Goal: Task Accomplishment & Management: Use online tool/utility

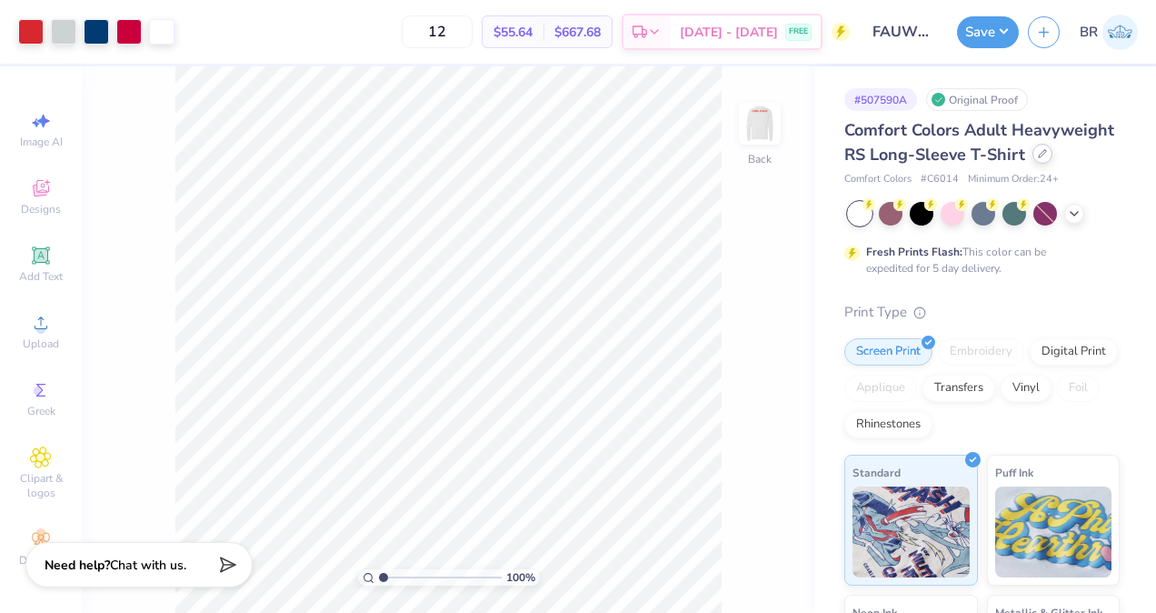
click at [1038, 158] on icon at bounding box center [1042, 153] width 9 height 9
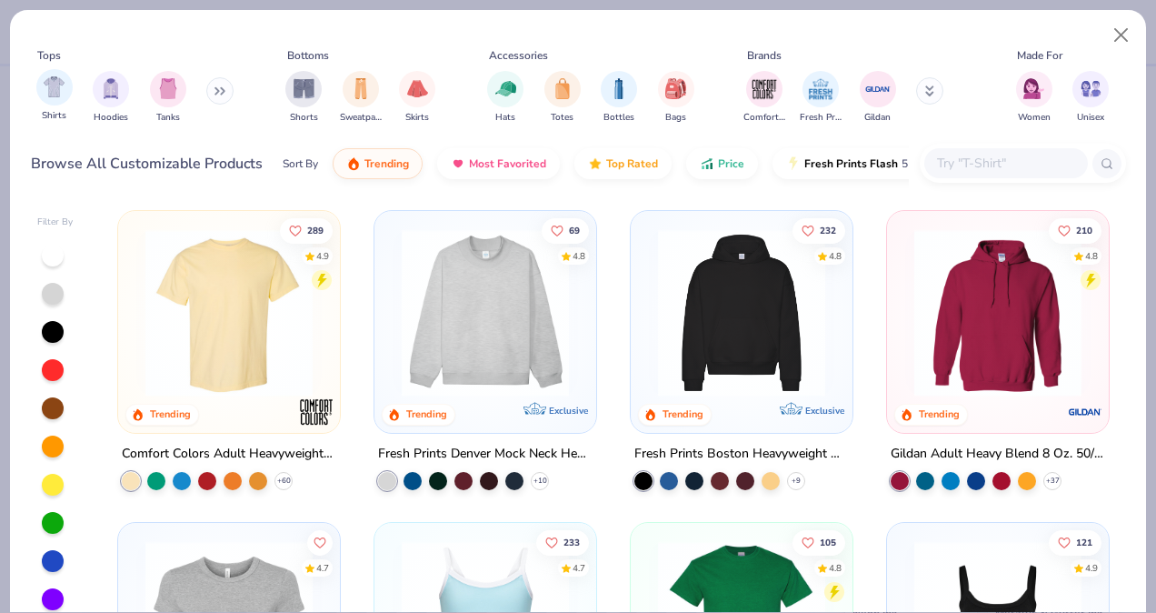
click at [44, 106] on div "Shirts" at bounding box center [54, 96] width 36 height 54
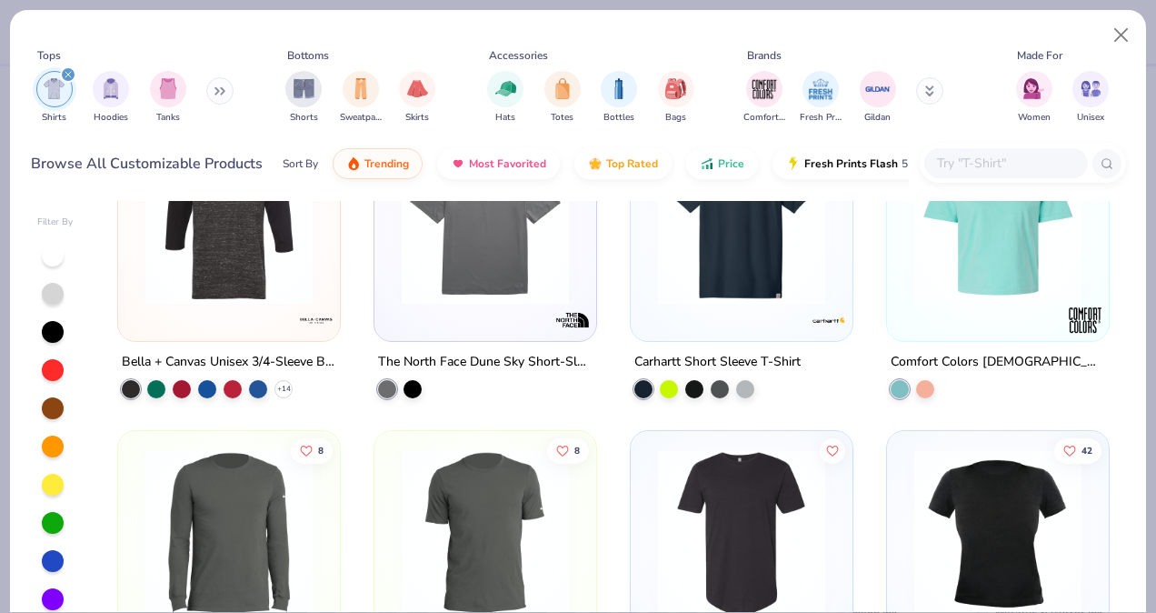
scroll to position [4142, 0]
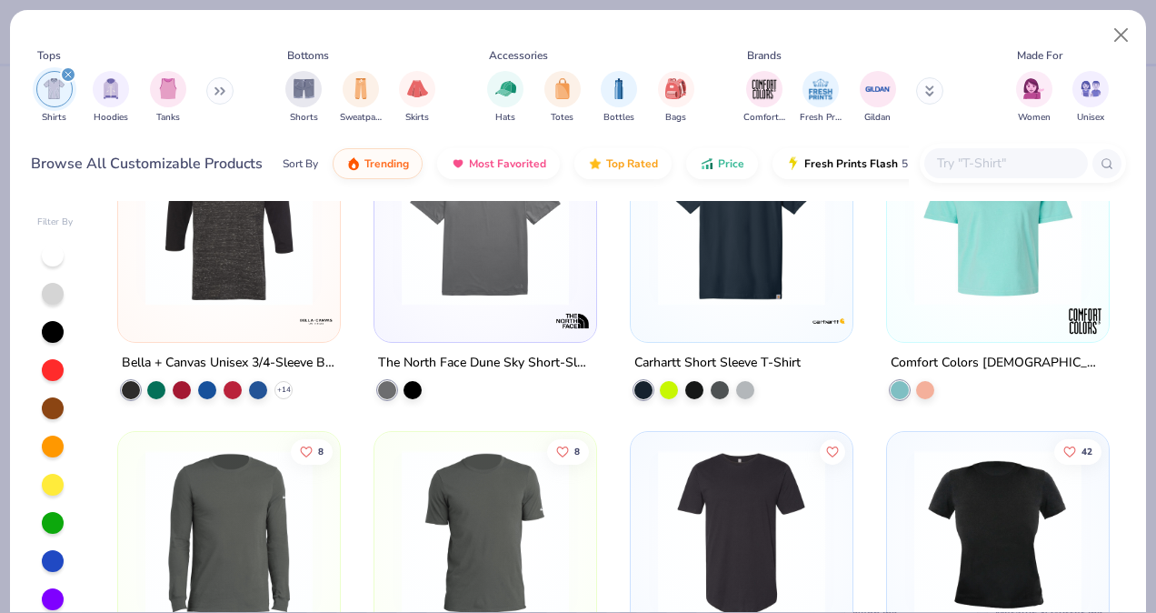
click at [955, 163] on input "text" at bounding box center [1005, 163] width 140 height 21
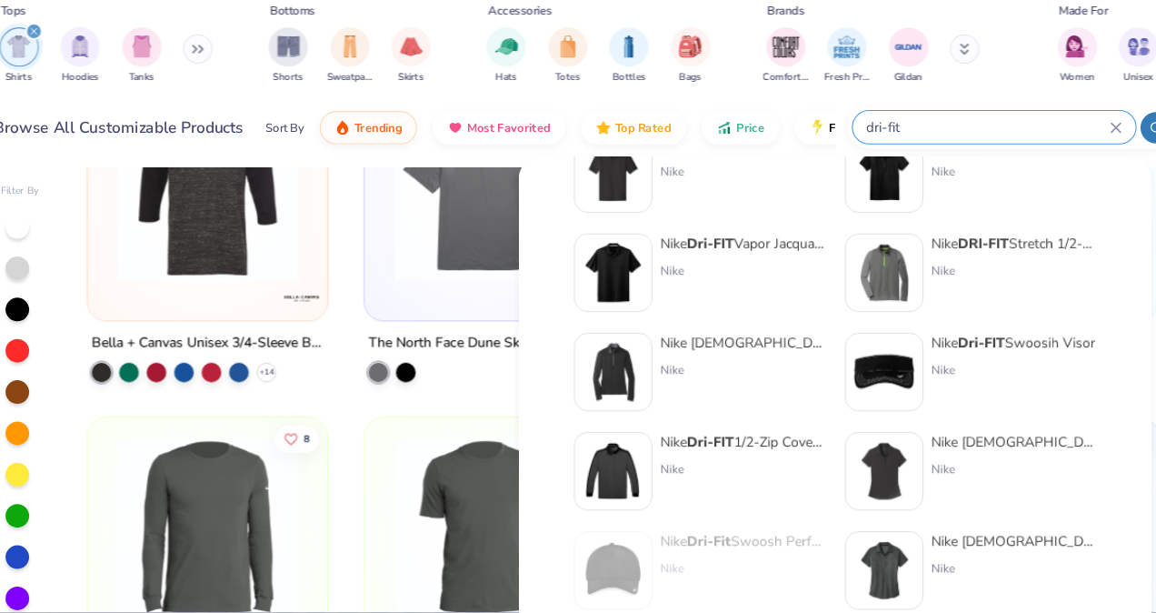
scroll to position [746, 0]
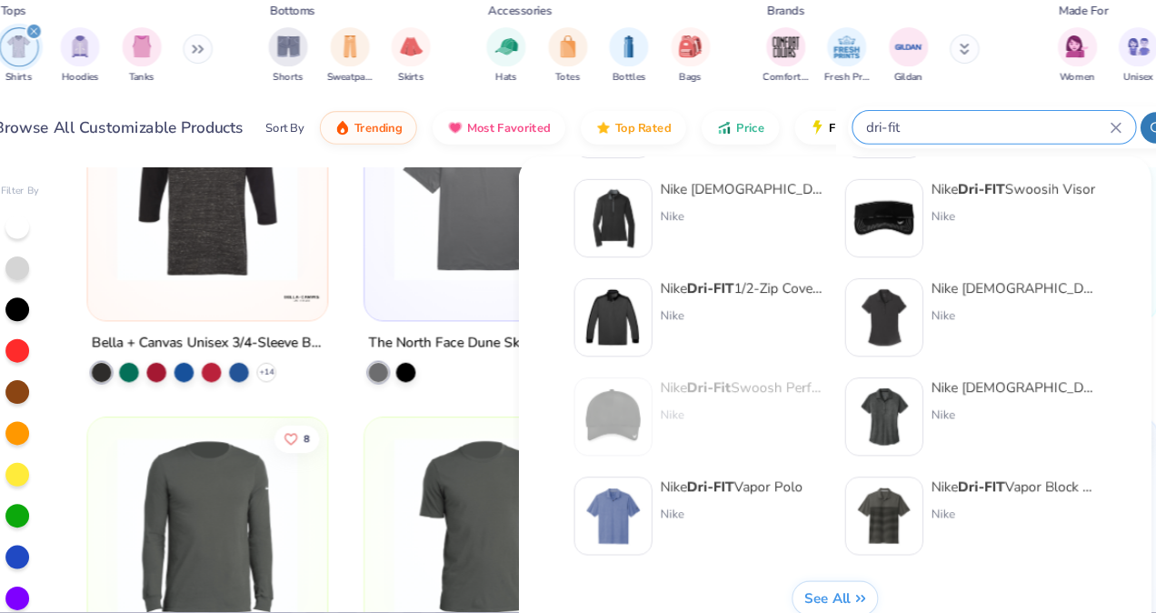
type input "dri-fit"
click at [790, 597] on span "See All" at bounding box center [802, 599] width 43 height 17
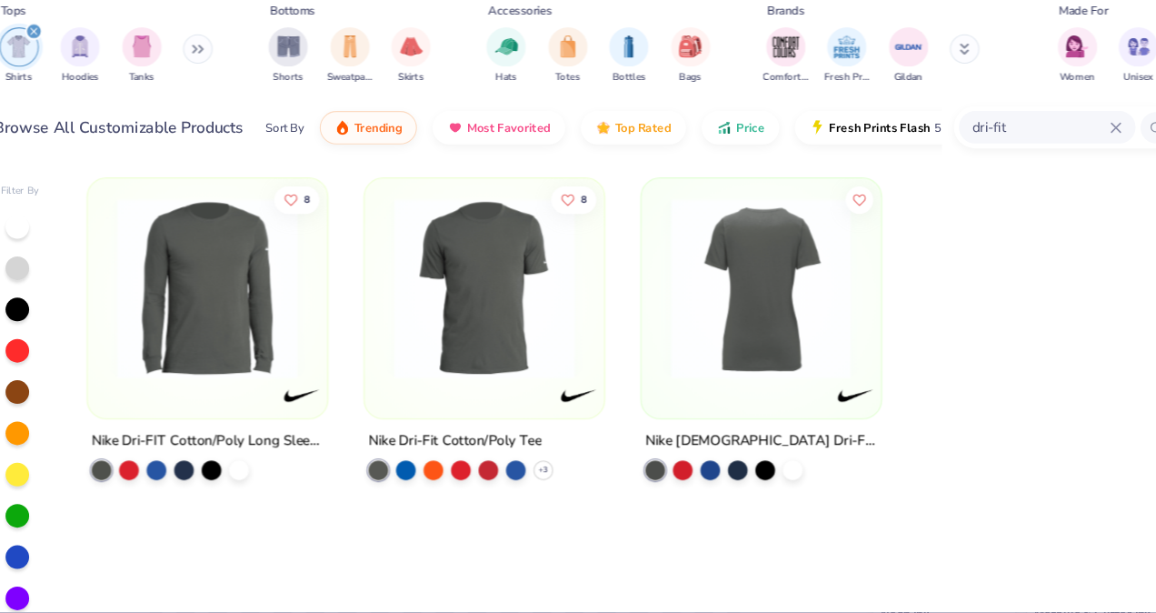
click at [797, 388] on img at bounding box center [741, 312] width 185 height 167
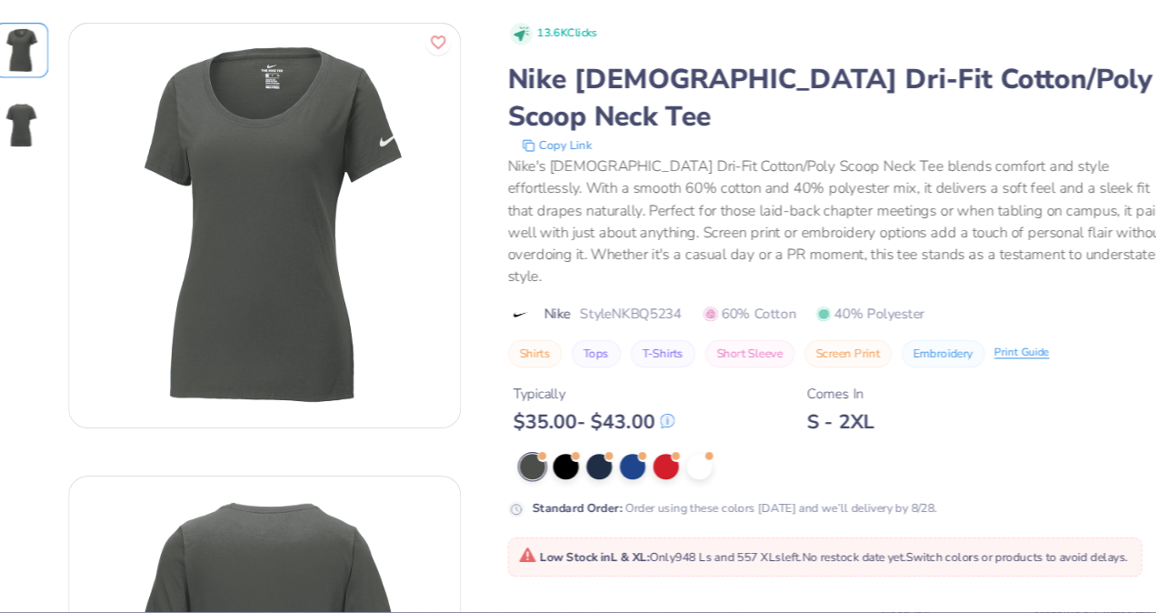
scroll to position [35, 0]
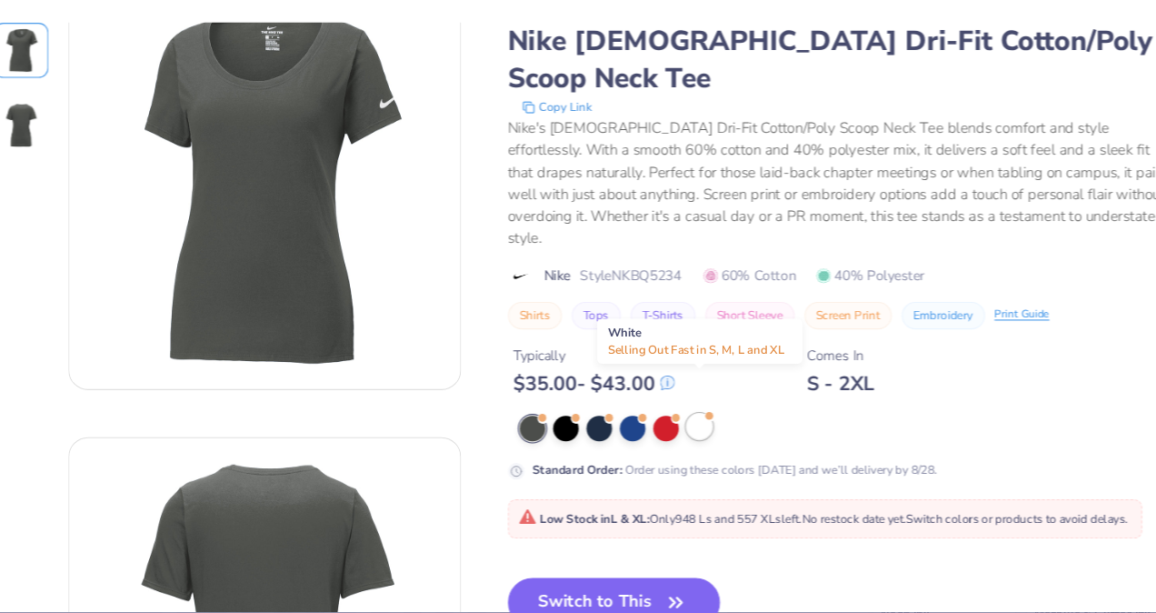
click at [689, 428] on div at bounding box center [685, 440] width 24 height 24
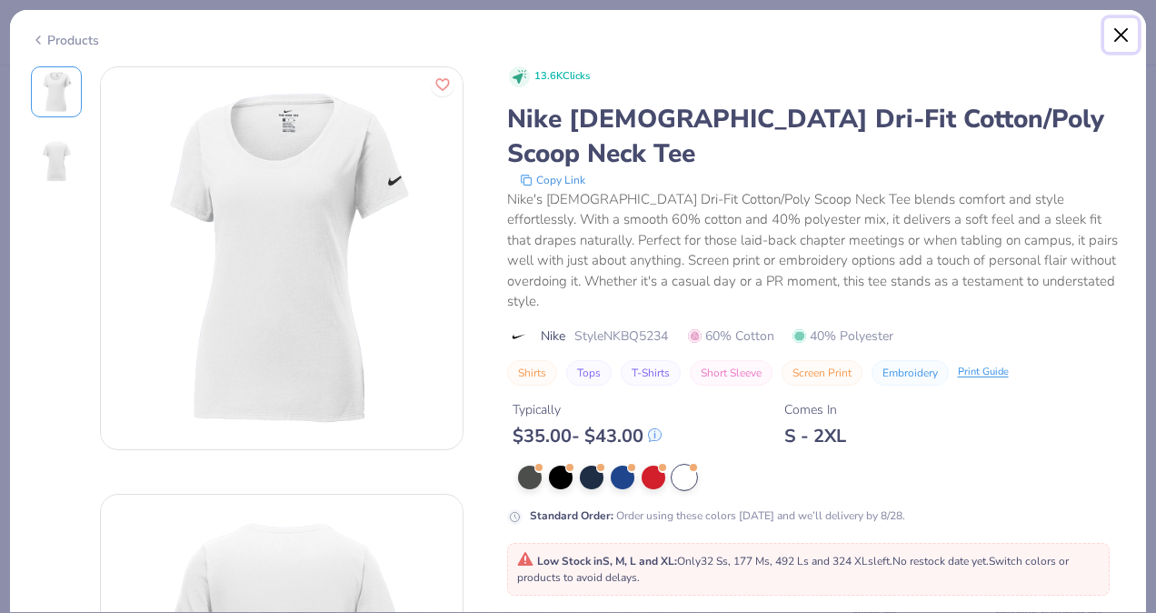
click at [1121, 48] on button "Close" at bounding box center [1121, 35] width 35 height 35
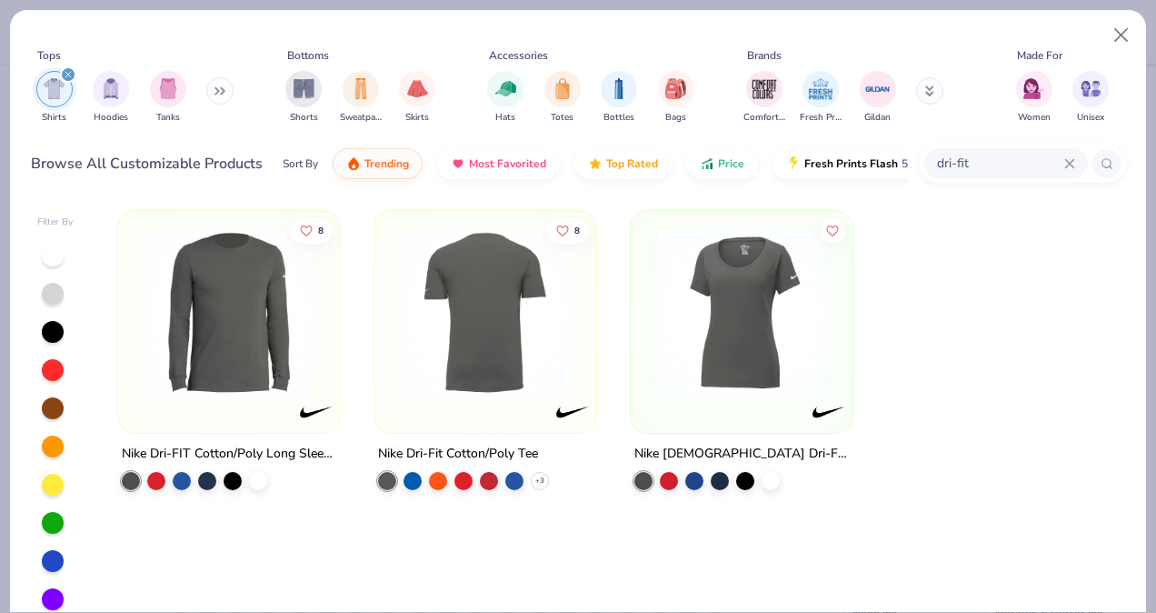
click at [533, 321] on img at bounding box center [485, 312] width 185 height 167
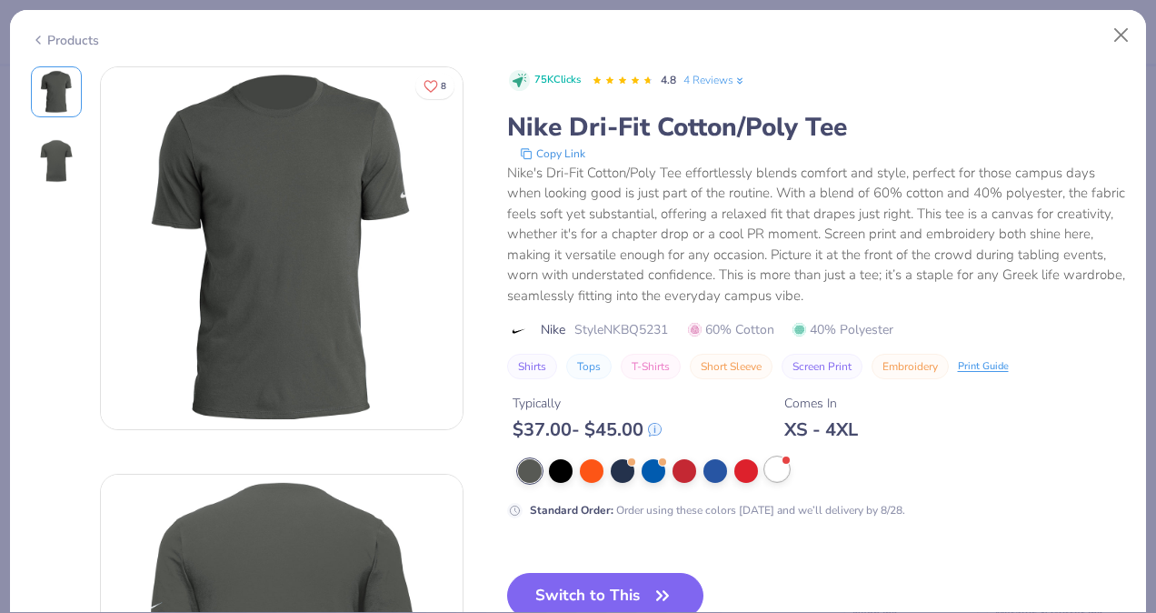
click at [780, 471] on div at bounding box center [777, 469] width 24 height 24
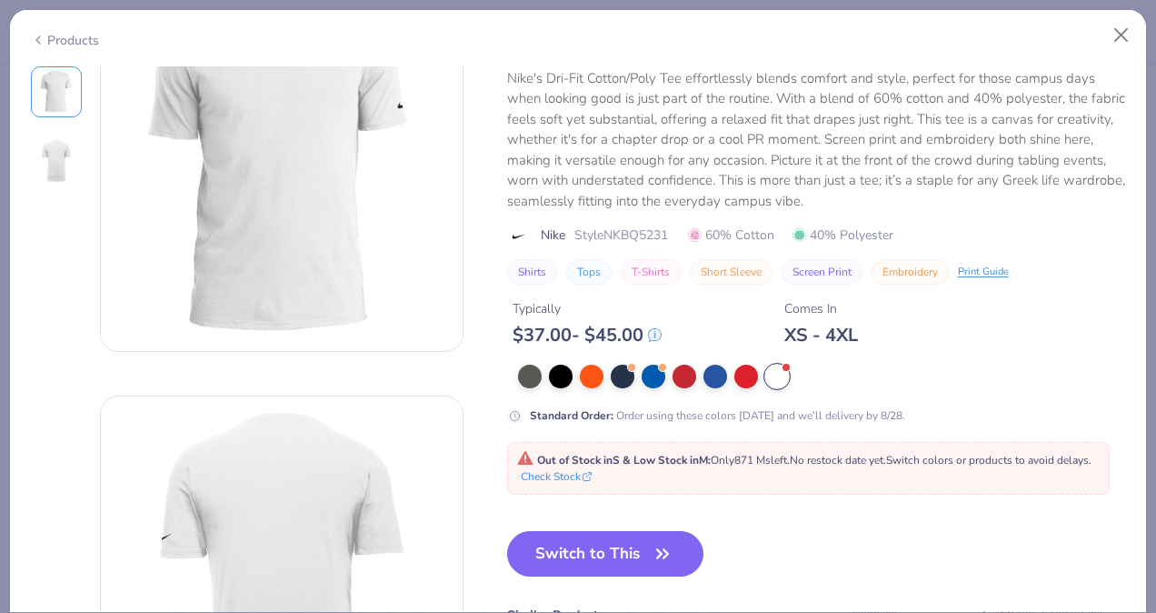
scroll to position [148, 0]
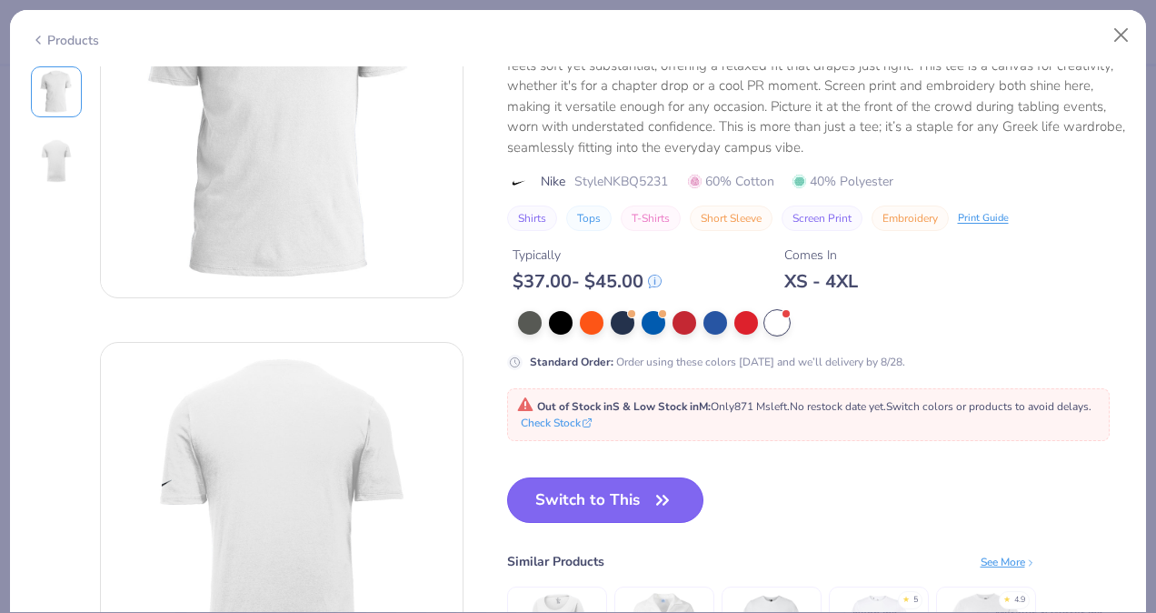
click at [664, 486] on button "Switch to This" at bounding box center [605, 499] width 197 height 45
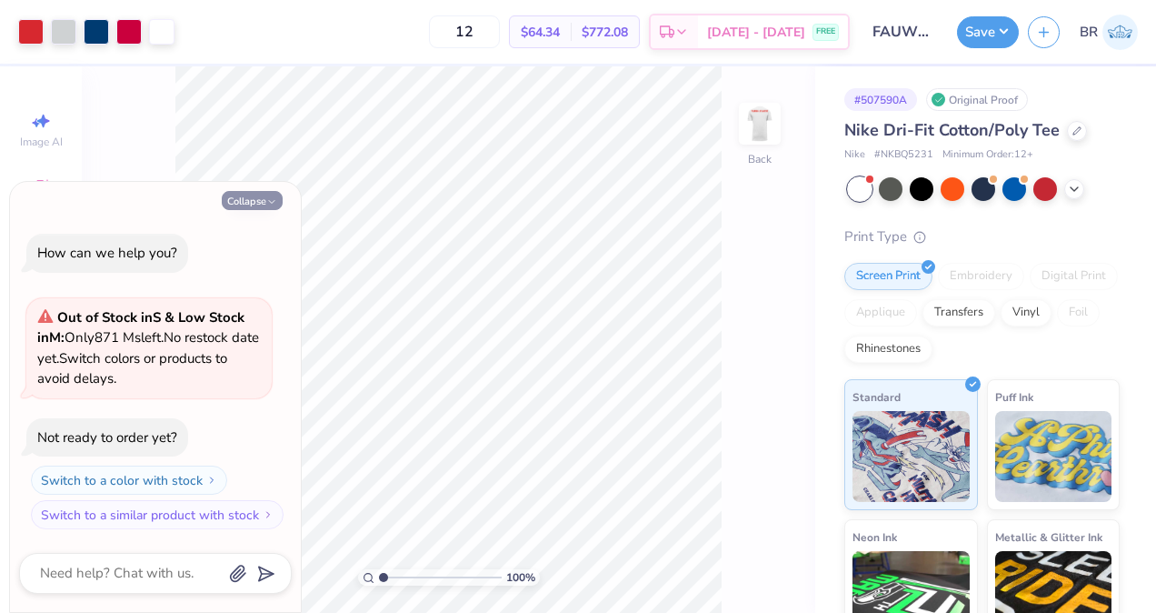
click at [271, 202] on polyline "button" at bounding box center [271, 202] width 5 height 3
type textarea "x"
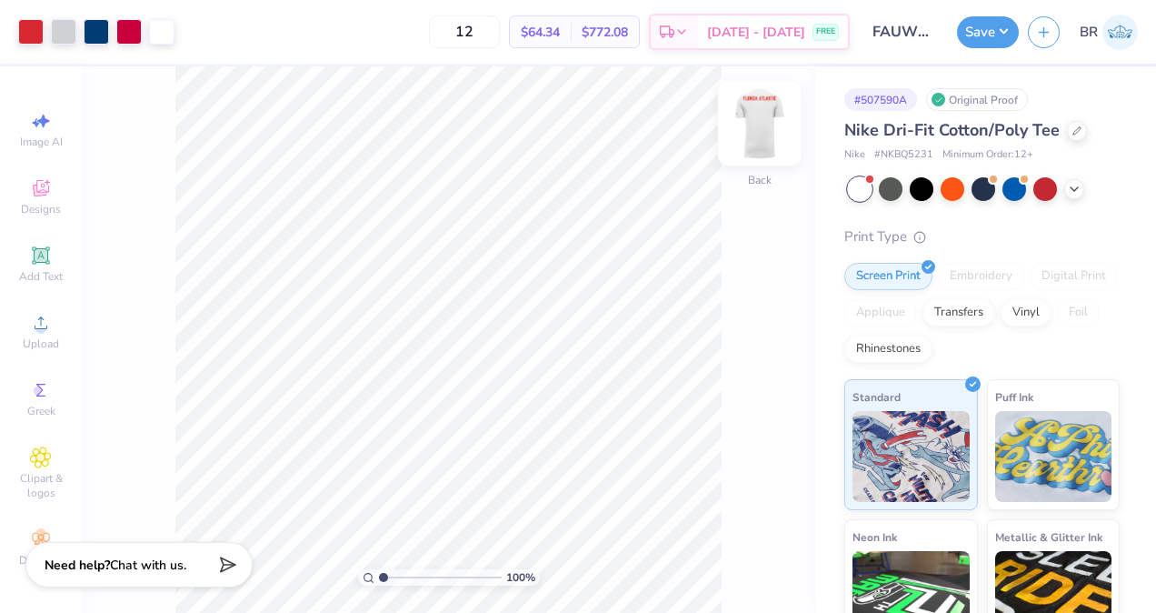
click at [750, 123] on img at bounding box center [760, 123] width 73 height 73
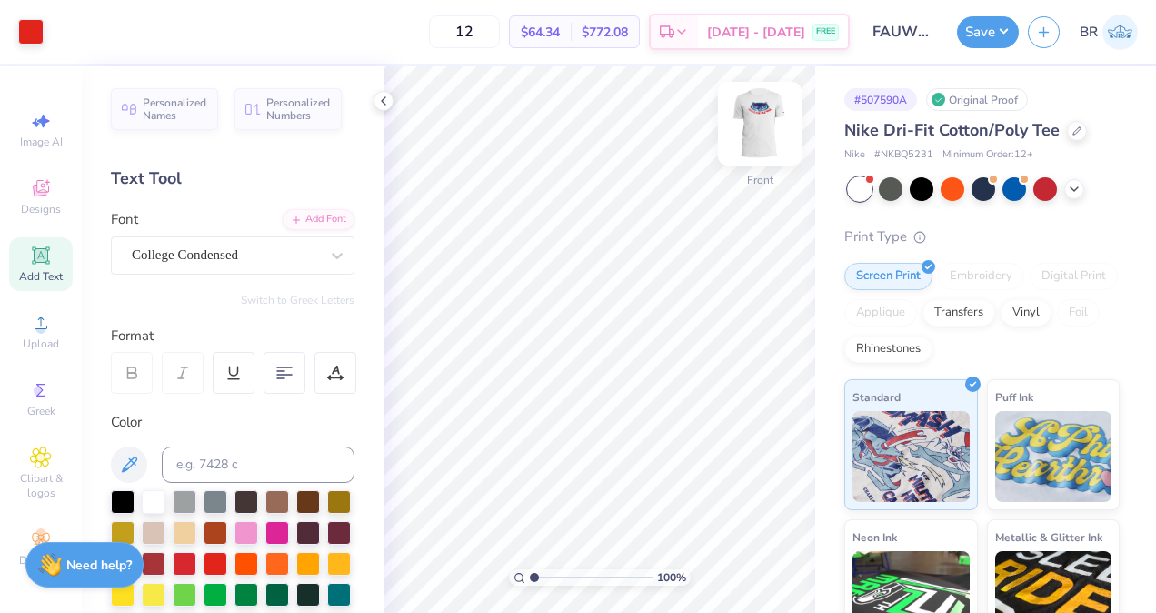
click at [765, 136] on img at bounding box center [760, 123] width 73 height 73
click at [1078, 128] on icon at bounding box center [1077, 129] width 9 height 9
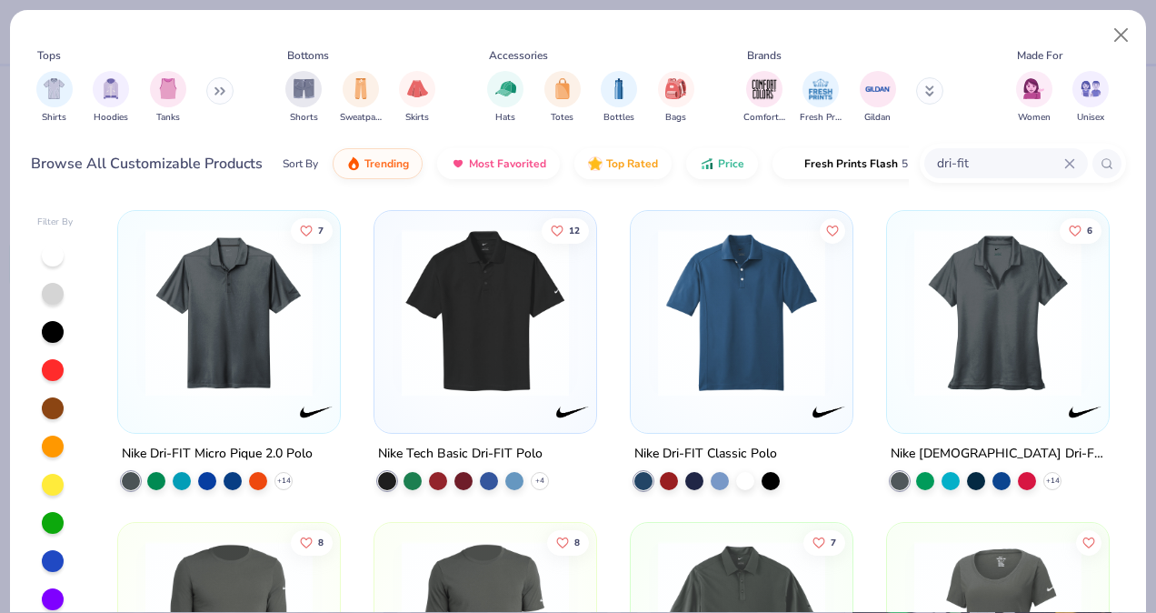
click at [970, 150] on div "dri-fit" at bounding box center [1007, 163] width 164 height 30
click at [984, 157] on input "dri-fit\" at bounding box center [999, 163] width 129 height 21
click at [997, 168] on input "dri-fit" at bounding box center [999, 163] width 129 height 21
drag, startPoint x: 979, startPoint y: 167, endPoint x: 926, endPoint y: 167, distance: 52.7
click at [926, 167] on div "dri-fit" at bounding box center [1007, 163] width 164 height 30
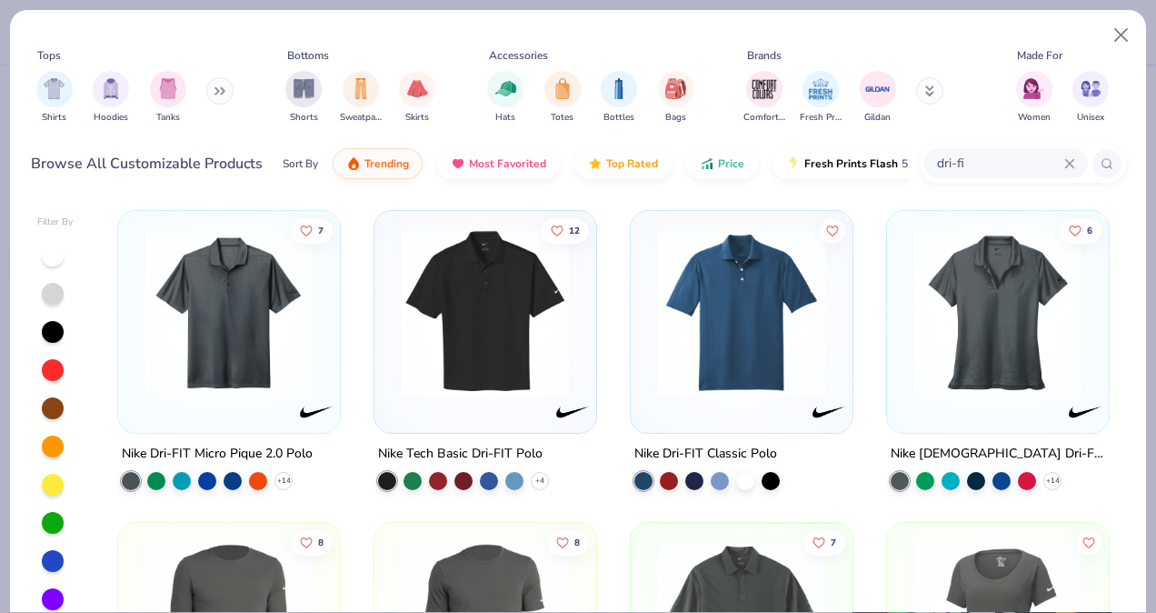
type input "dri-fit"
click at [56, 88] on img "filter for Shirts" at bounding box center [54, 86] width 21 height 21
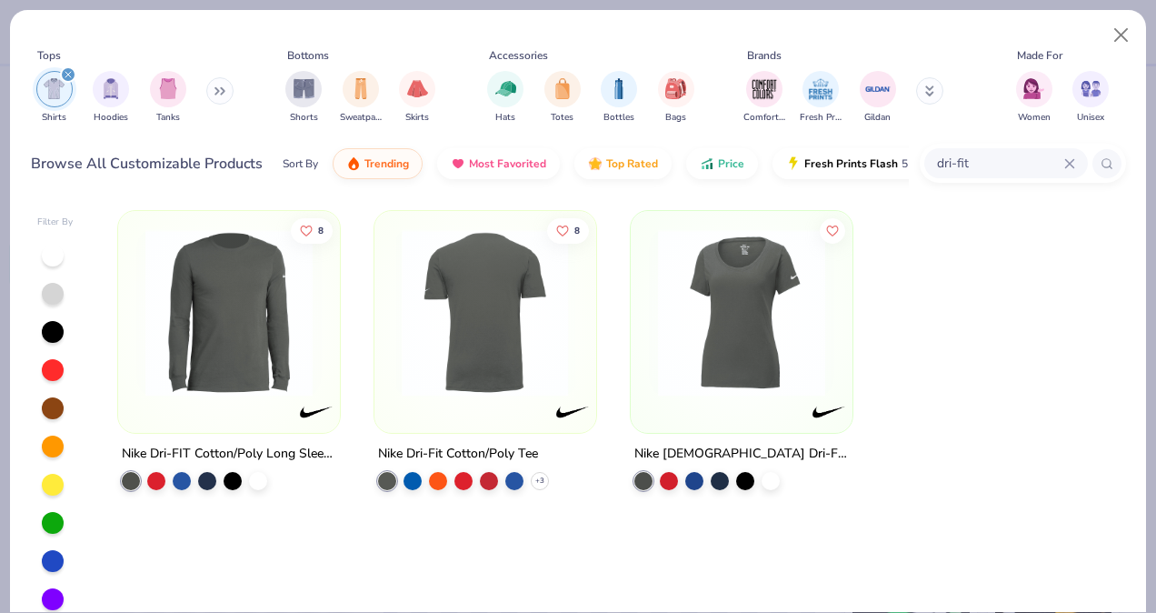
click at [675, 352] on img at bounding box center [741, 312] width 185 height 167
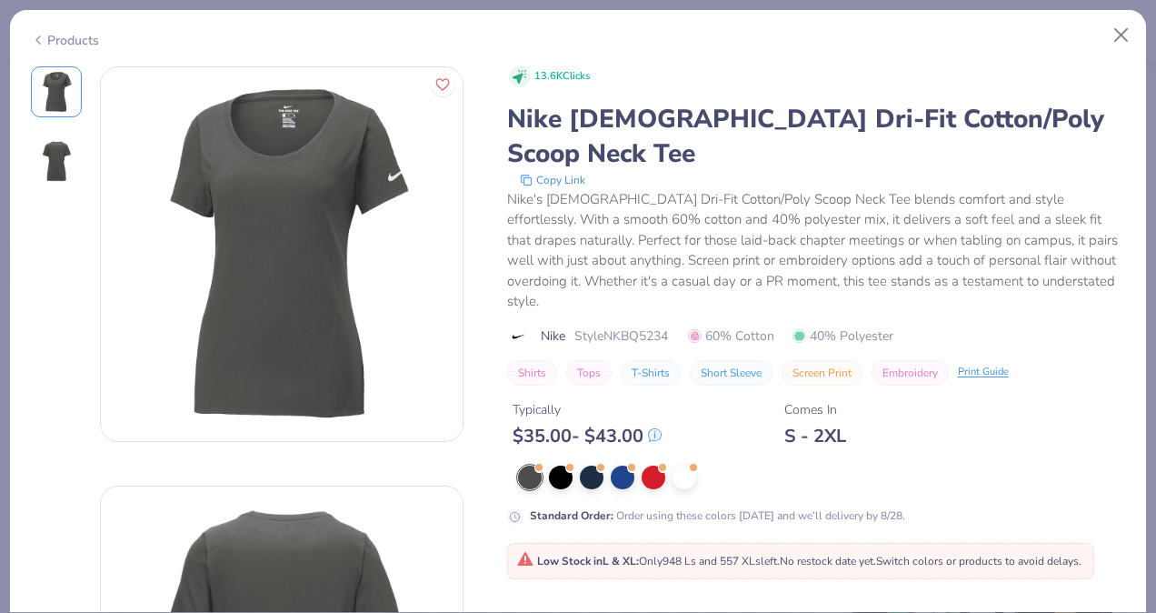
scroll to position [41, 0]
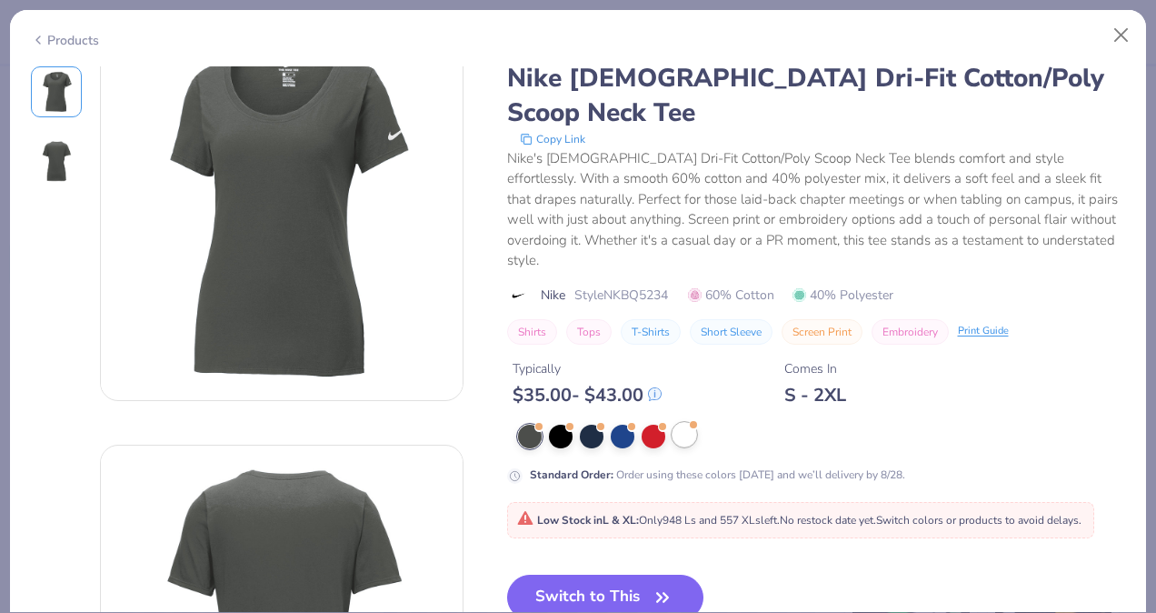
click at [693, 423] on div at bounding box center [685, 435] width 24 height 24
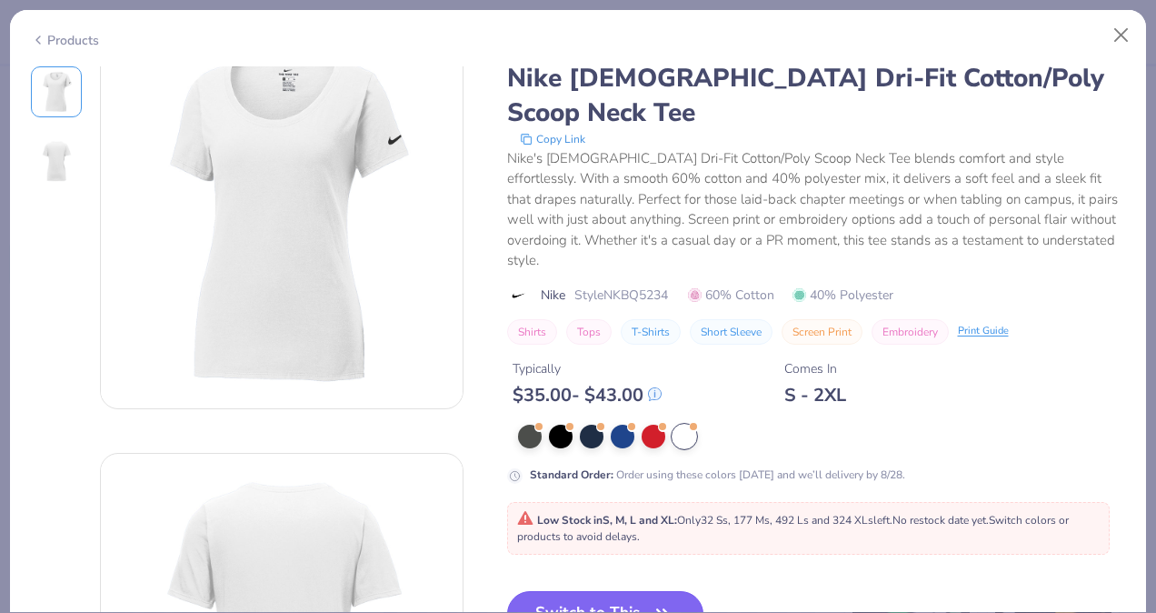
click at [646, 591] on button "Switch to This" at bounding box center [605, 613] width 197 height 45
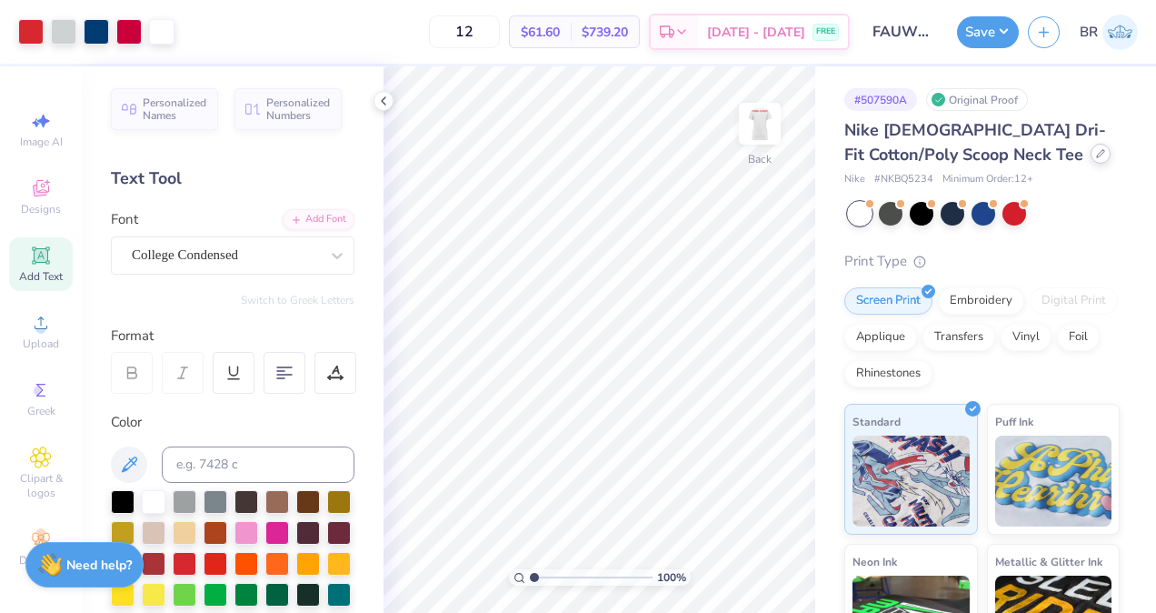
click at [1096, 154] on icon at bounding box center [1100, 153] width 9 height 9
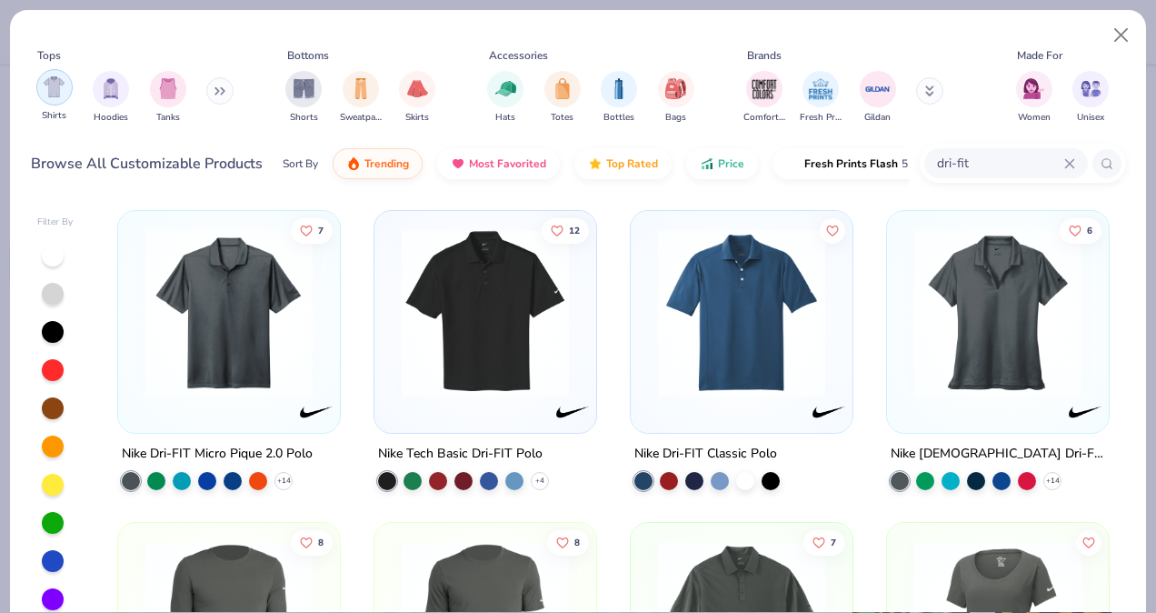
click at [58, 99] on div "filter for Shirts" at bounding box center [54, 87] width 36 height 36
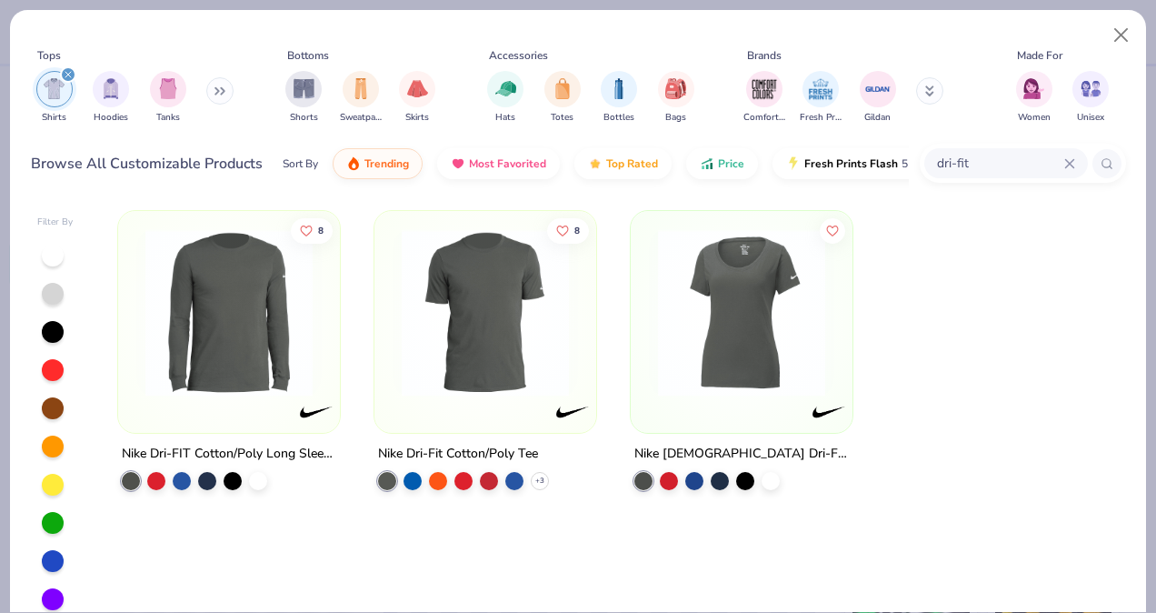
click at [526, 314] on img at bounding box center [485, 312] width 185 height 167
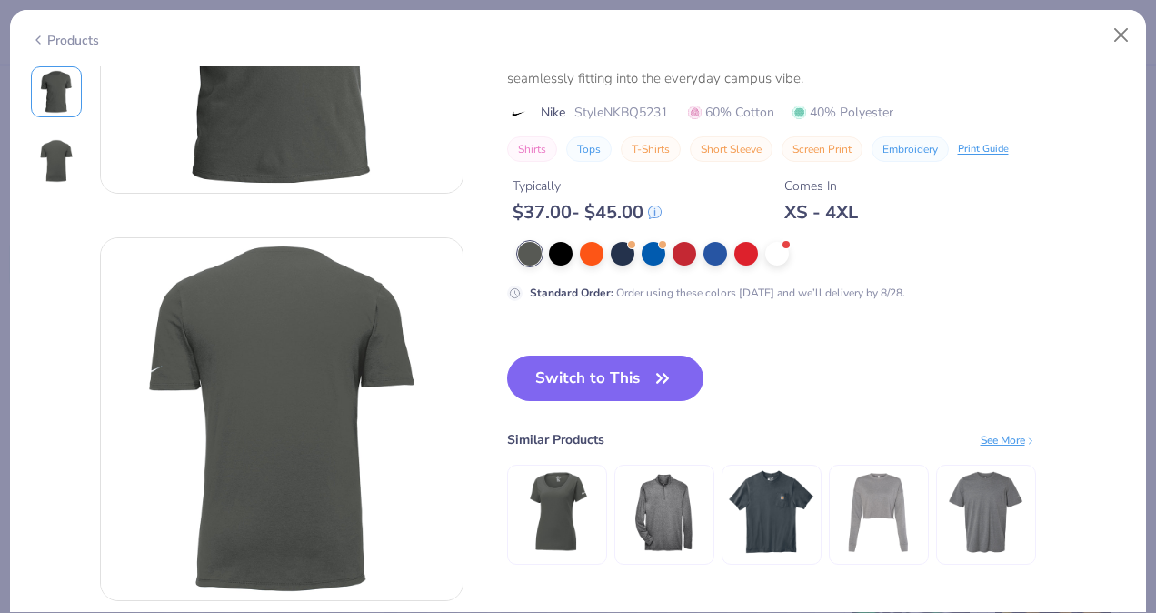
scroll to position [235, 0]
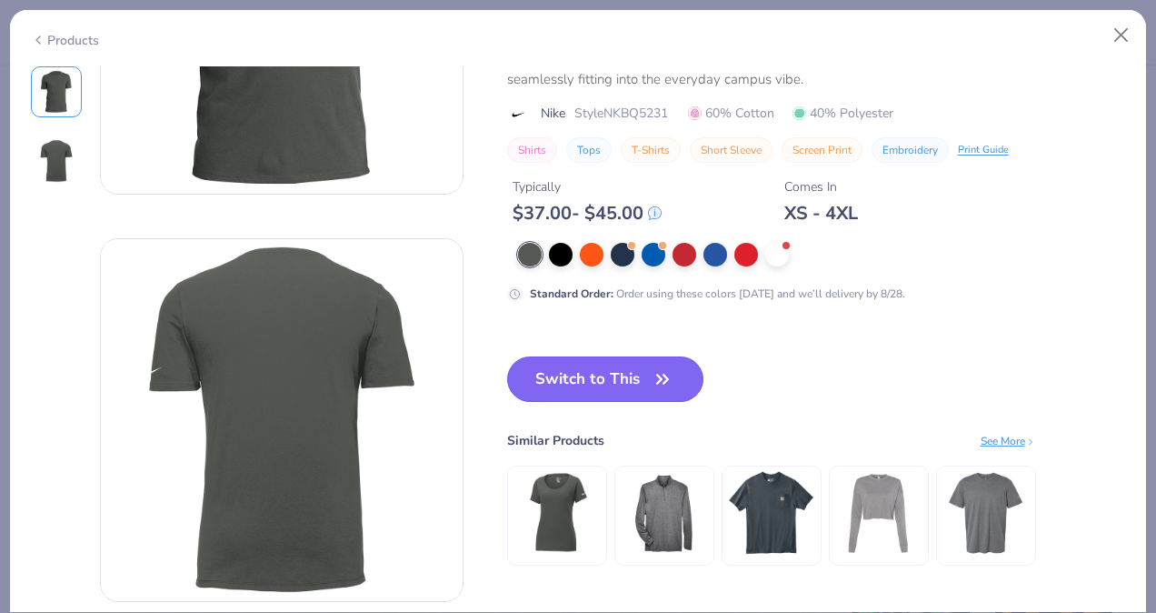
click at [563, 386] on button "Switch to This" at bounding box center [605, 378] width 197 height 45
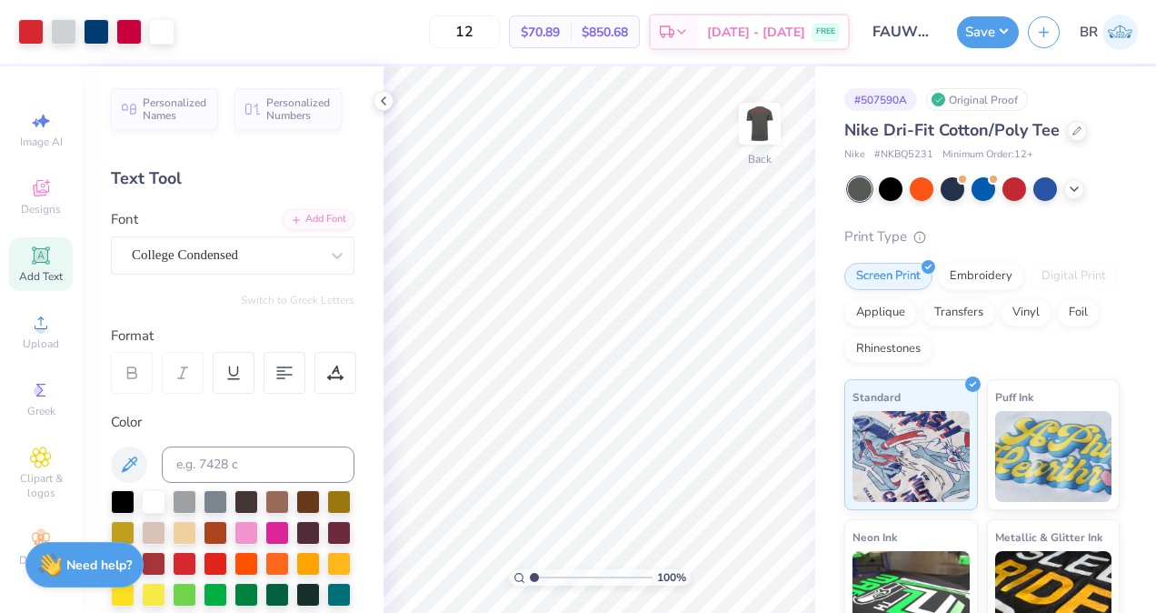
click at [1078, 197] on div at bounding box center [984, 189] width 272 height 24
click at [1080, 197] on div at bounding box center [984, 189] width 272 height 24
click at [1073, 195] on div at bounding box center [1074, 187] width 20 height 20
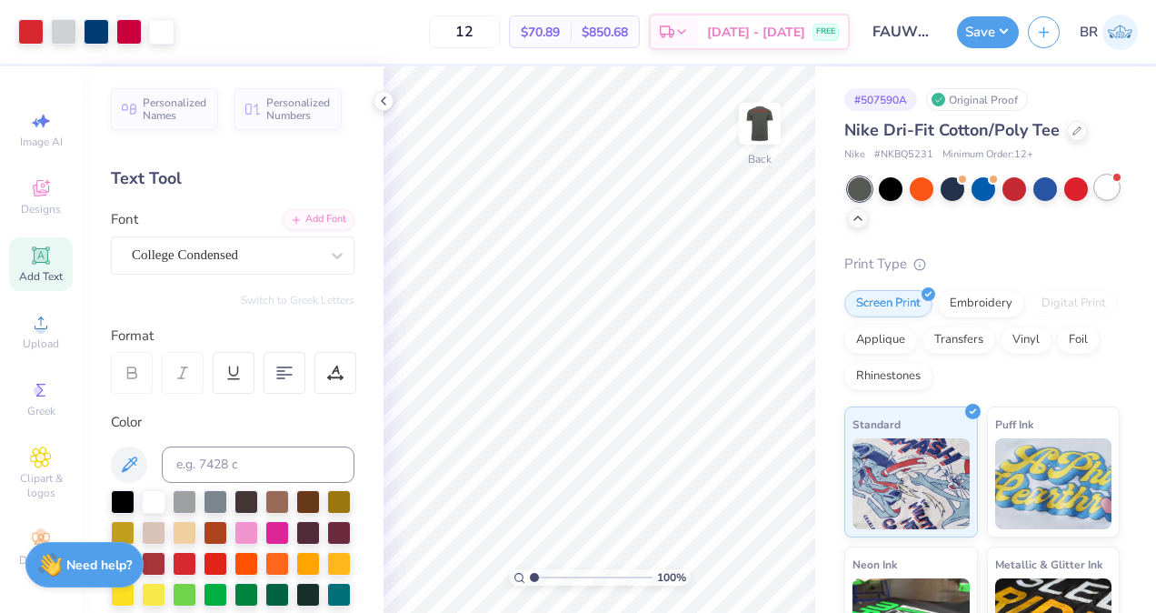
click at [1095, 199] on div at bounding box center [1107, 187] width 24 height 24
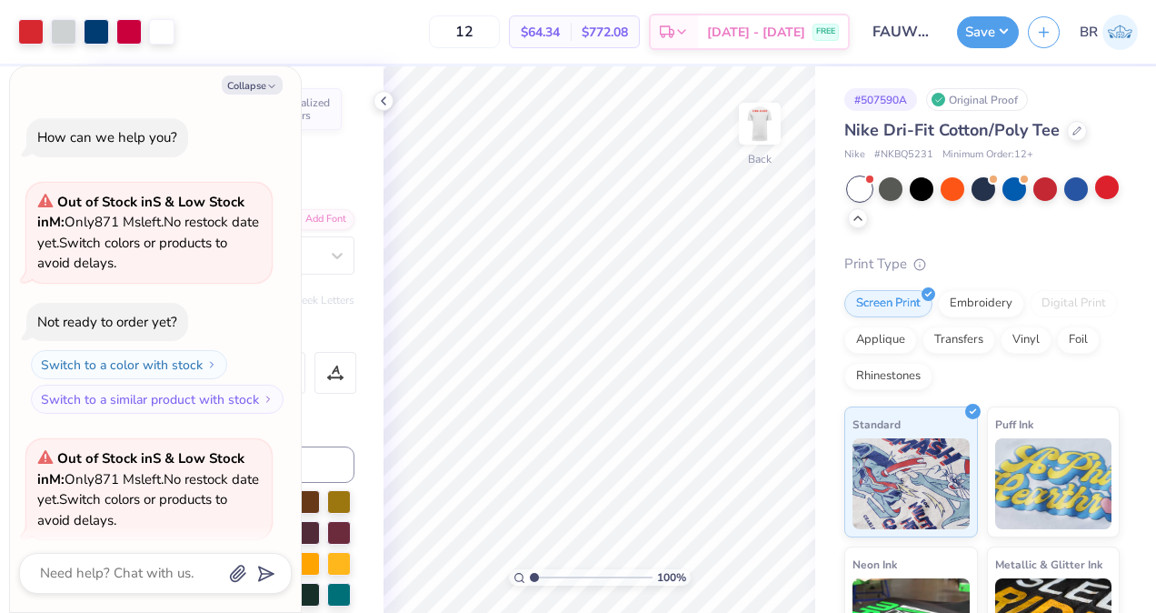
scroll to position [141, 0]
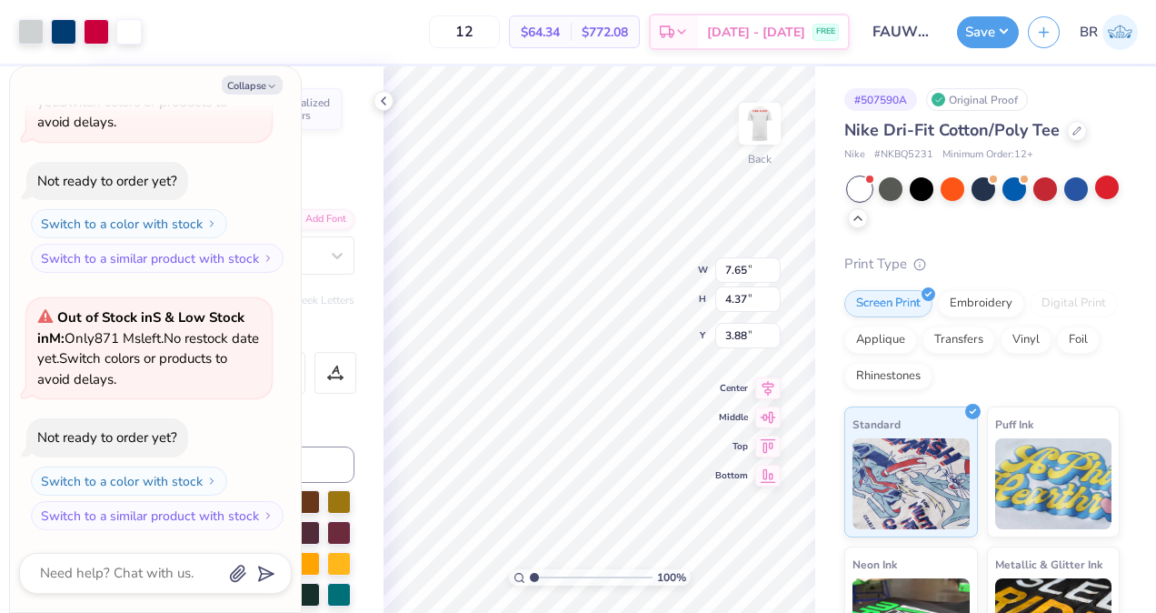
type textarea "x"
type input "3.00"
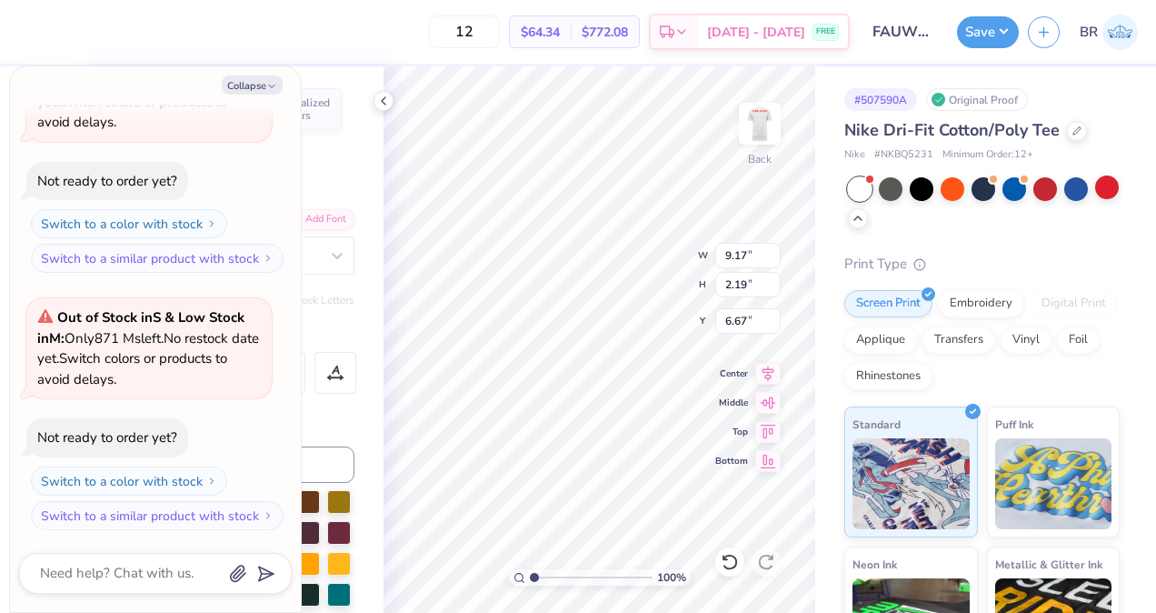
type textarea "x"
type input "5.73"
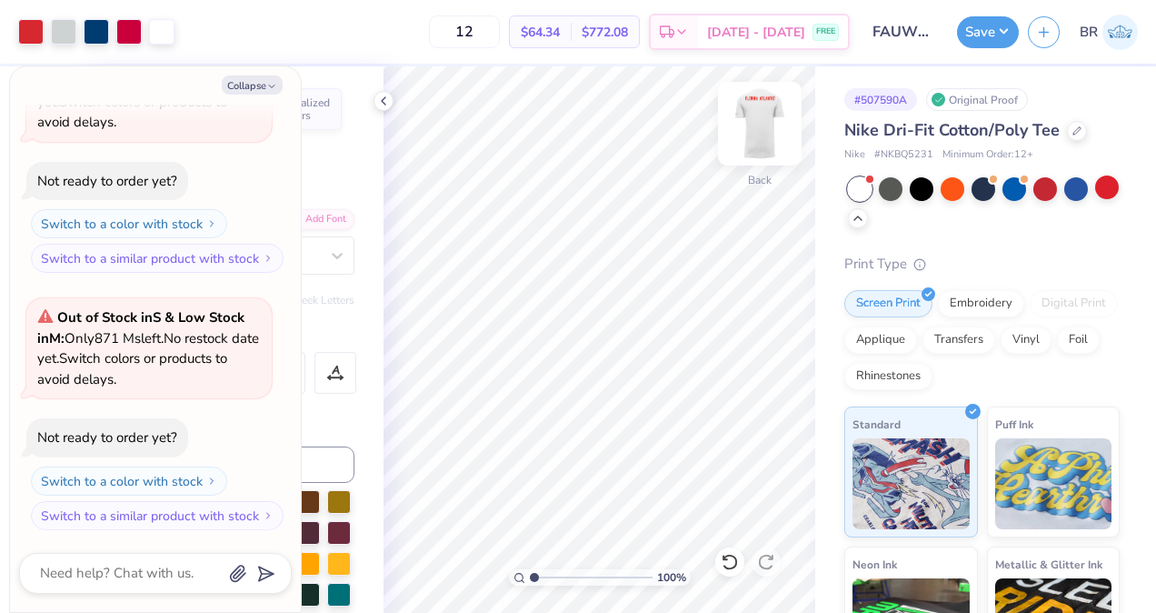
click at [756, 146] on img at bounding box center [760, 123] width 73 height 73
click at [761, 148] on img at bounding box center [760, 123] width 73 height 73
type textarea "x"
type input "2.74"
type textarea "x"
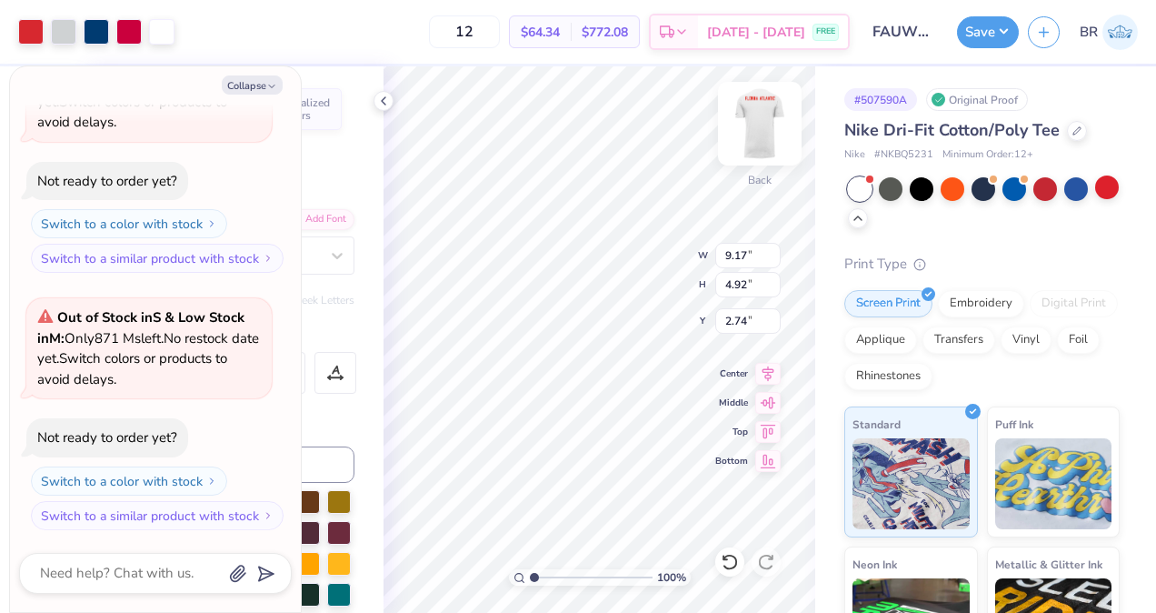
type input "3.00"
click at [266, 95] on div "Collapse How can we help you? Out of Stock in S & Low Stock in M : Only 871 Ms …" at bounding box center [155, 338] width 291 height 545
click at [258, 87] on button "Collapse" at bounding box center [252, 84] width 61 height 19
type textarea "x"
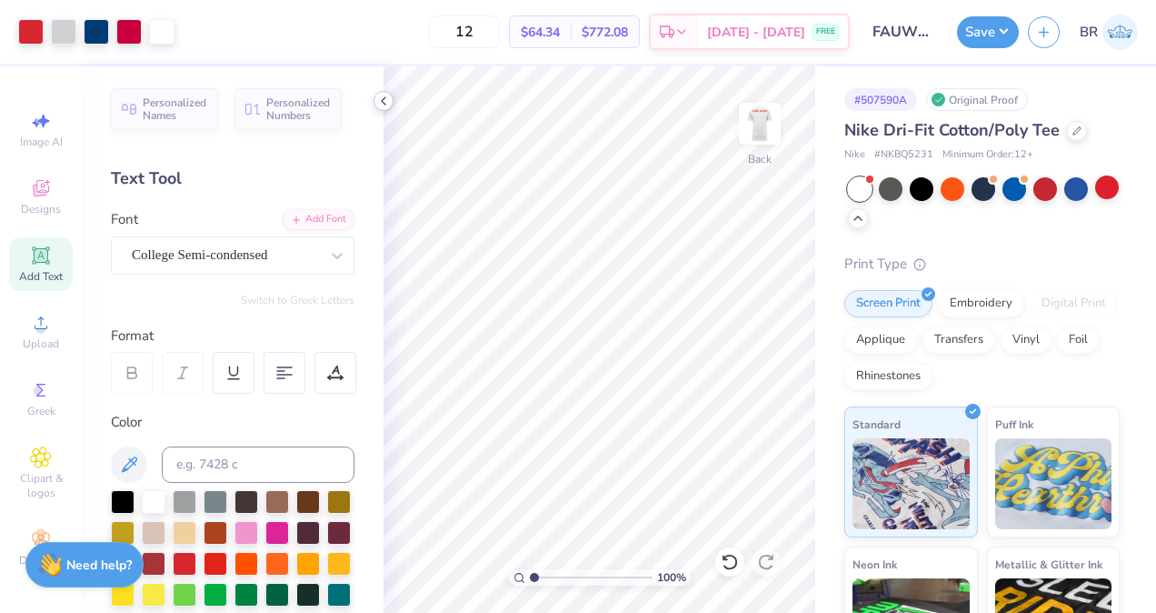
click at [391, 104] on div at bounding box center [384, 101] width 20 height 20
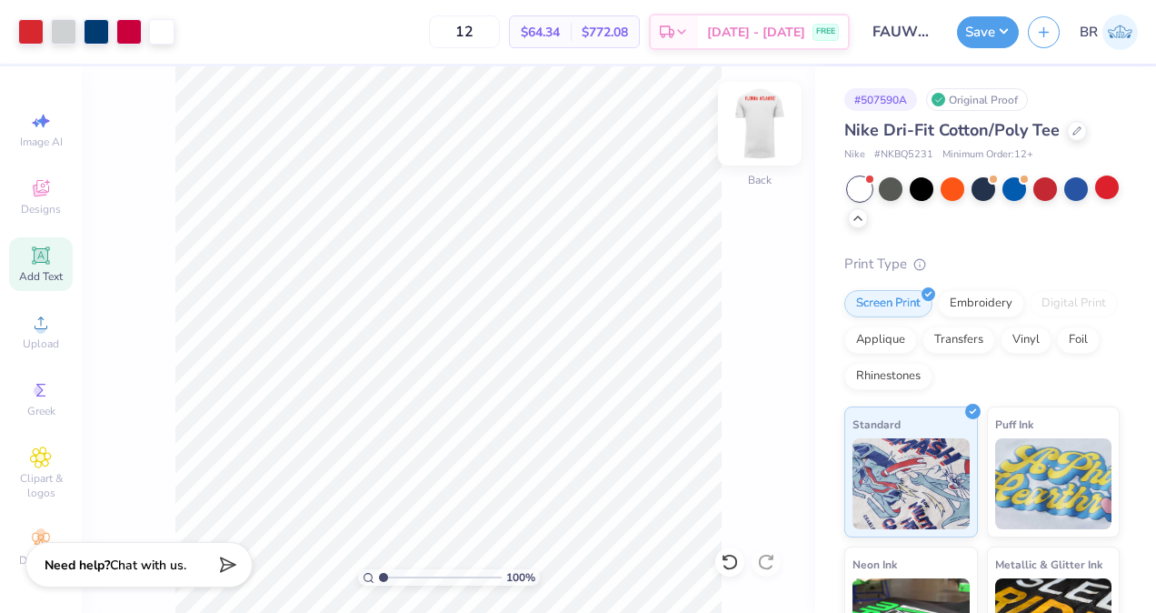
click at [743, 116] on img at bounding box center [760, 123] width 73 height 73
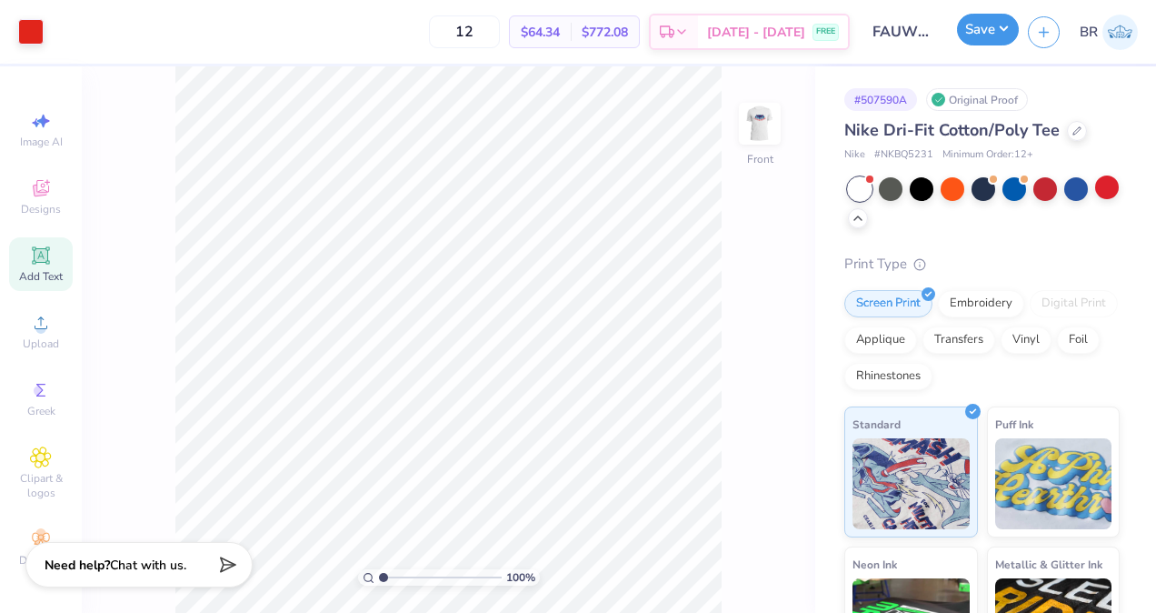
click at [983, 35] on button "Save" at bounding box center [988, 30] width 62 height 32
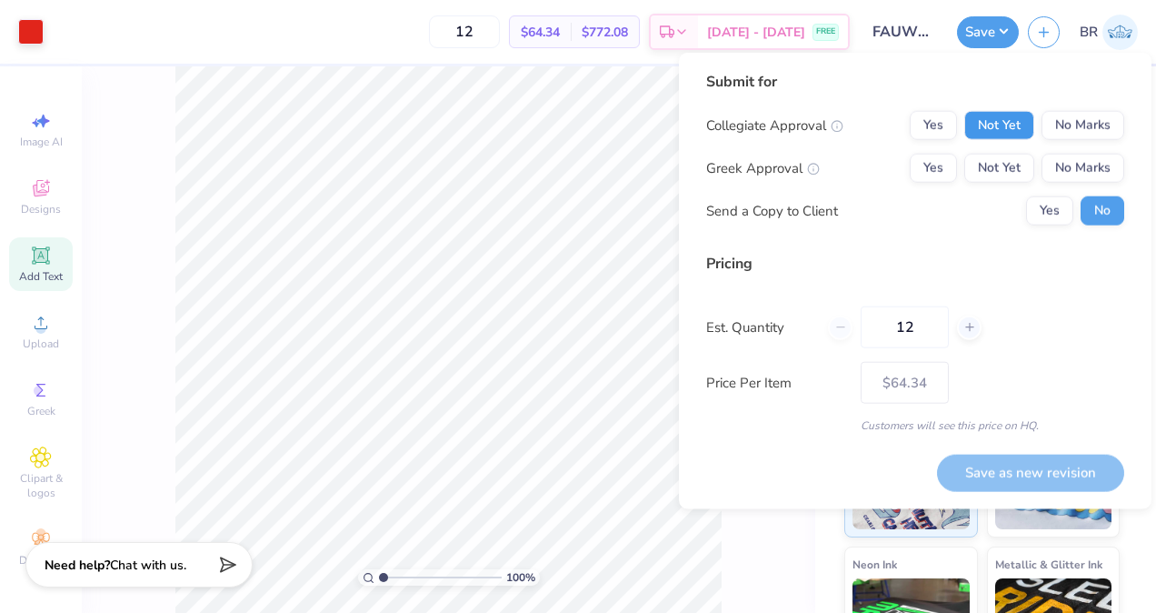
click at [1000, 120] on button "Not Yet" at bounding box center [1000, 125] width 70 height 29
click at [1054, 159] on button "No Marks" at bounding box center [1083, 168] width 83 height 29
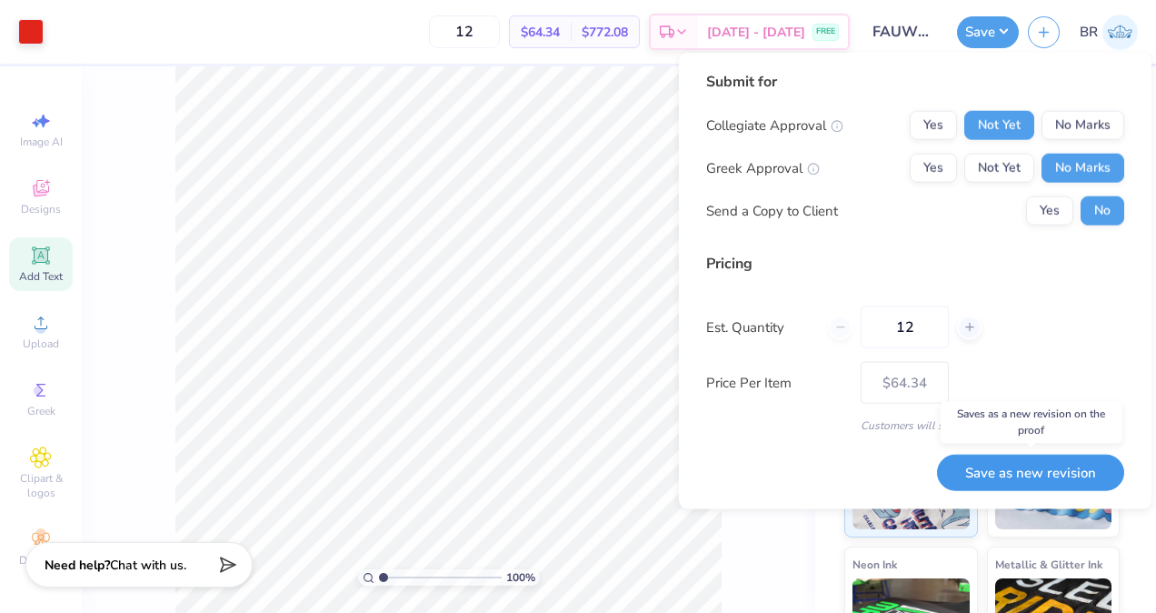
click at [1020, 465] on button "Save as new revision" at bounding box center [1030, 472] width 187 height 37
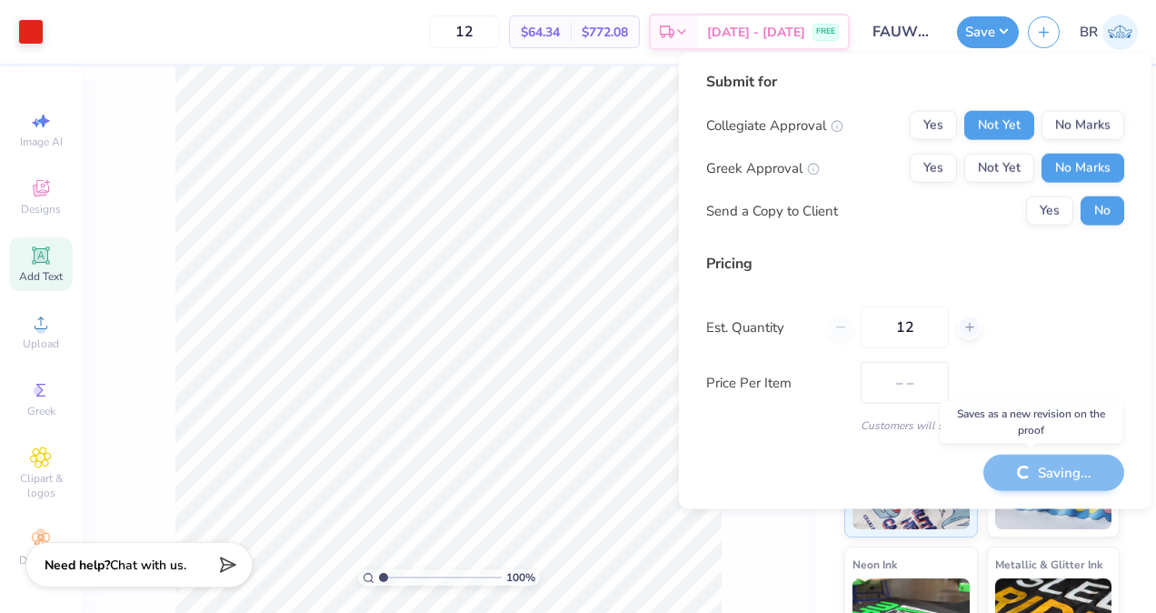
type input "$64.34"
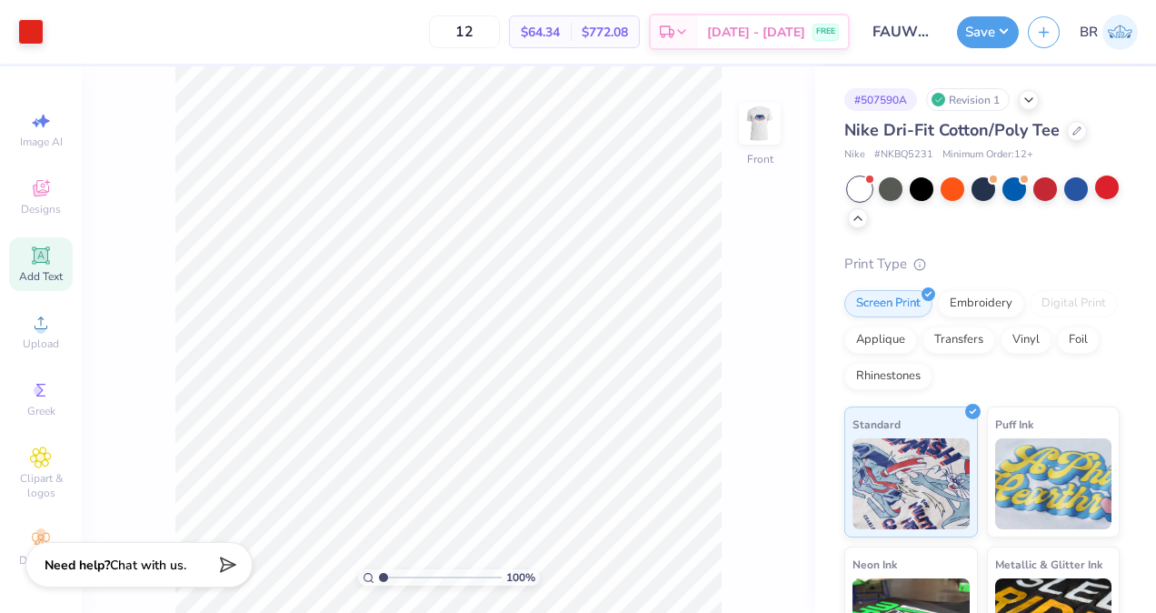
click at [1119, 43] on img at bounding box center [1120, 32] width 35 height 35
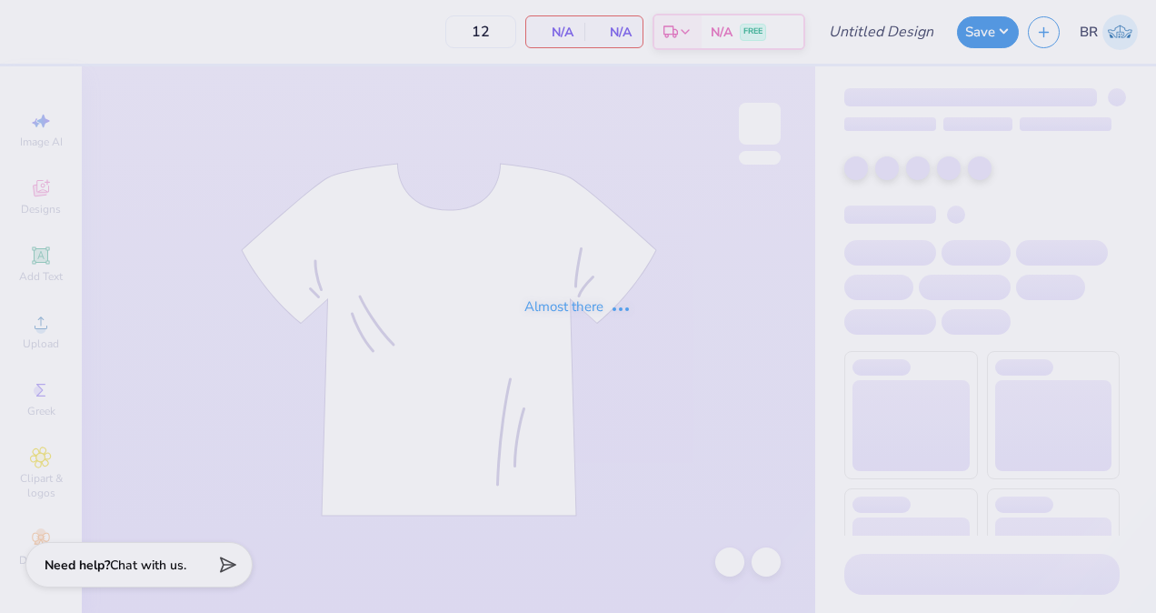
type input "FAUWCVB white long sleeve"
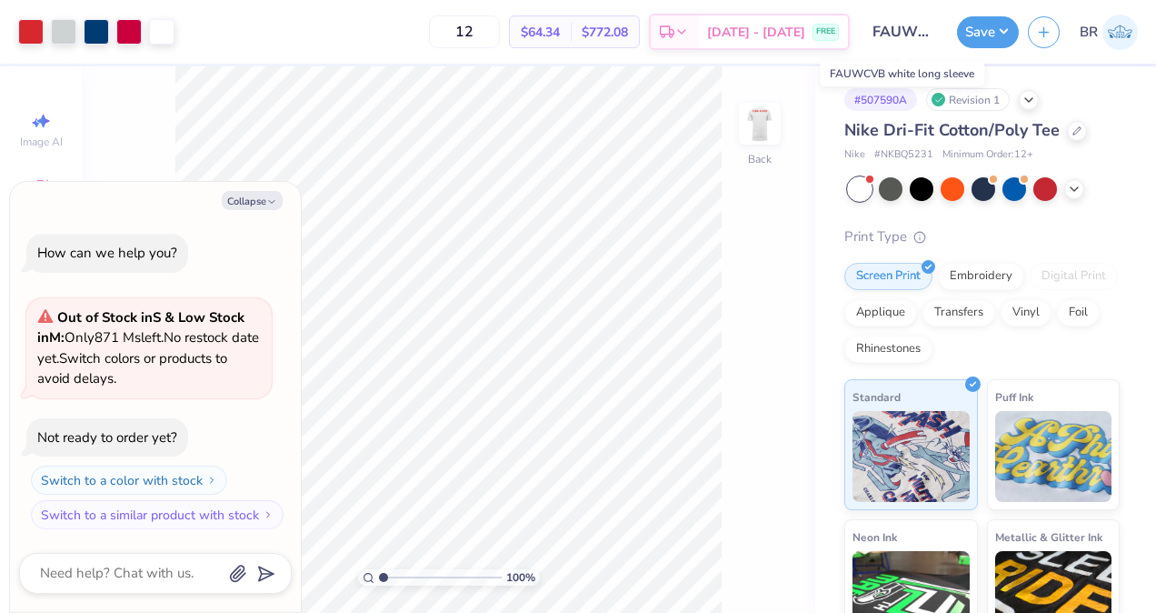
click at [913, 31] on input "FAUWCVB white long sleeve" at bounding box center [903, 32] width 89 height 36
click at [921, 32] on input "FAUWCVB white long sleeve" at bounding box center [903, 32] width 89 height 36
click at [928, 32] on input "FAUWCVB white long sleeve" at bounding box center [903, 32] width 89 height 36
click at [917, 29] on input "FAUWCVB white long sleeve" at bounding box center [903, 32] width 89 height 36
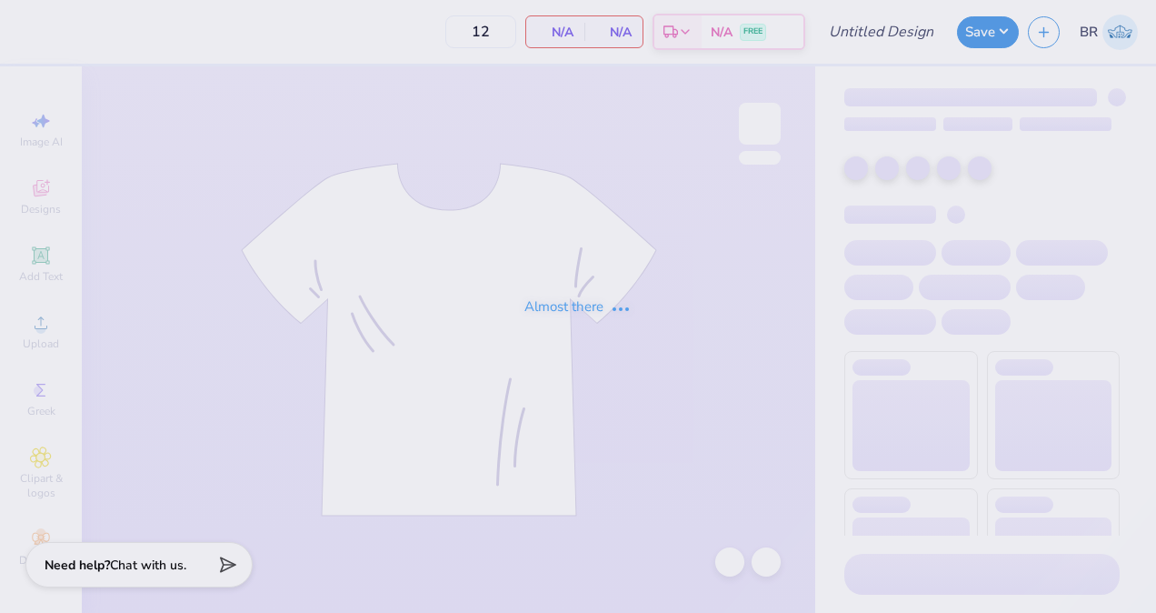
type input "FAUWCVB white long sleeve"
click at [1094, 229] on div "Almost there" at bounding box center [578, 306] width 1156 height 613
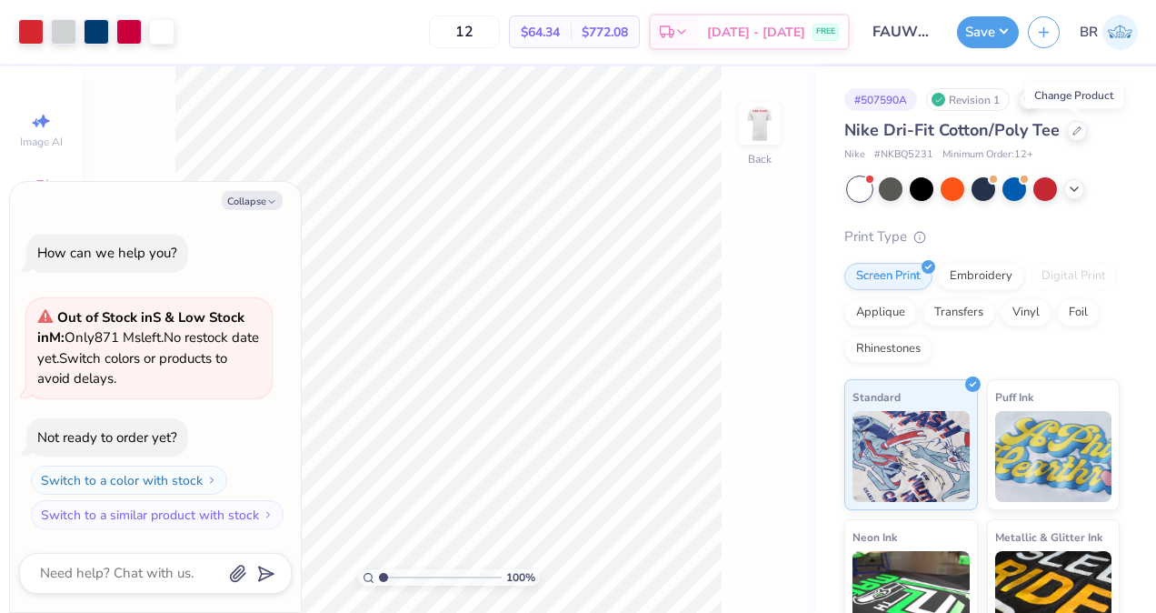
click at [1077, 130] on icon at bounding box center [1077, 130] width 9 height 9
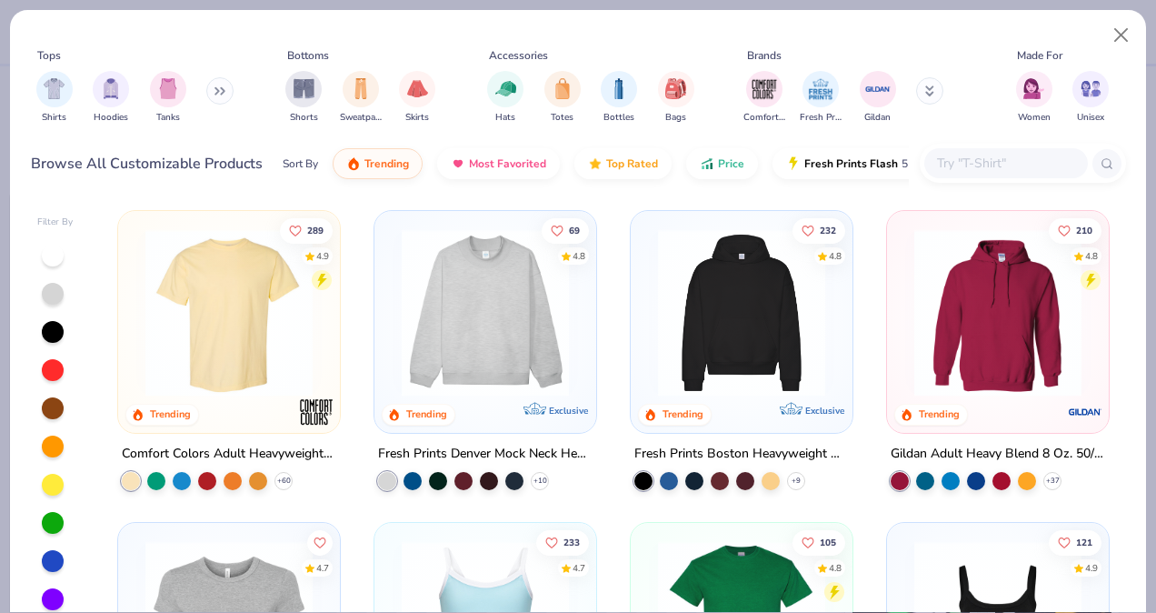
type textarea "x"
click at [992, 160] on input "text" at bounding box center [1005, 163] width 140 height 21
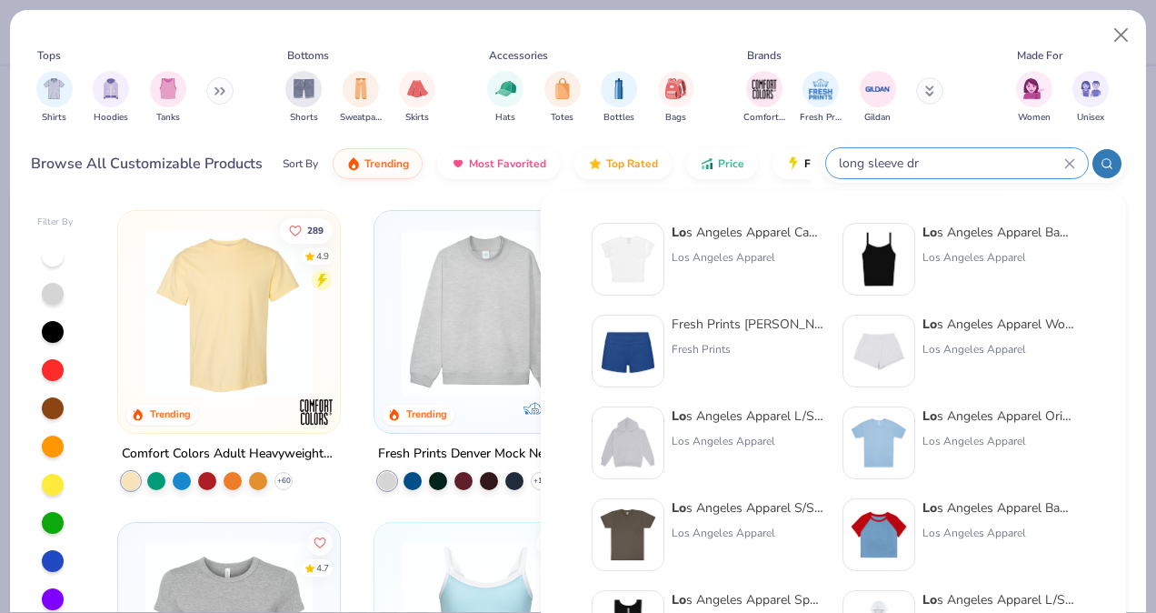
type input "long sleeve dri"
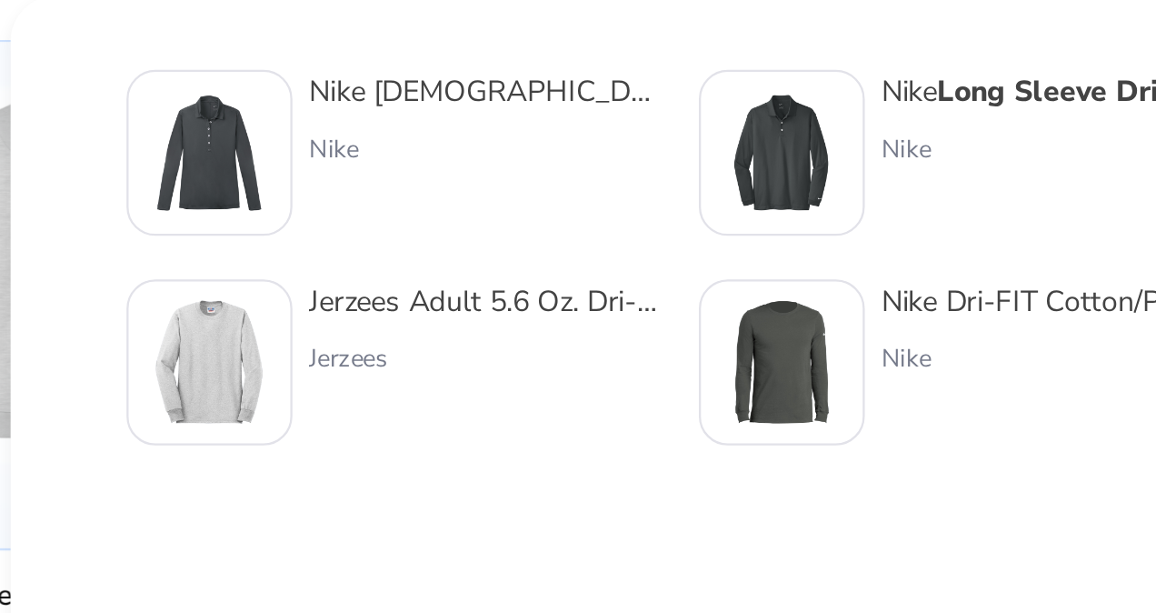
type textarea "x"
type input "long sleeve dri"
click at [859, 337] on div "Nike Dri-FIT Cotton/Poly Long Sleeve Tee Nike" at bounding box center [923, 351] width 153 height 73
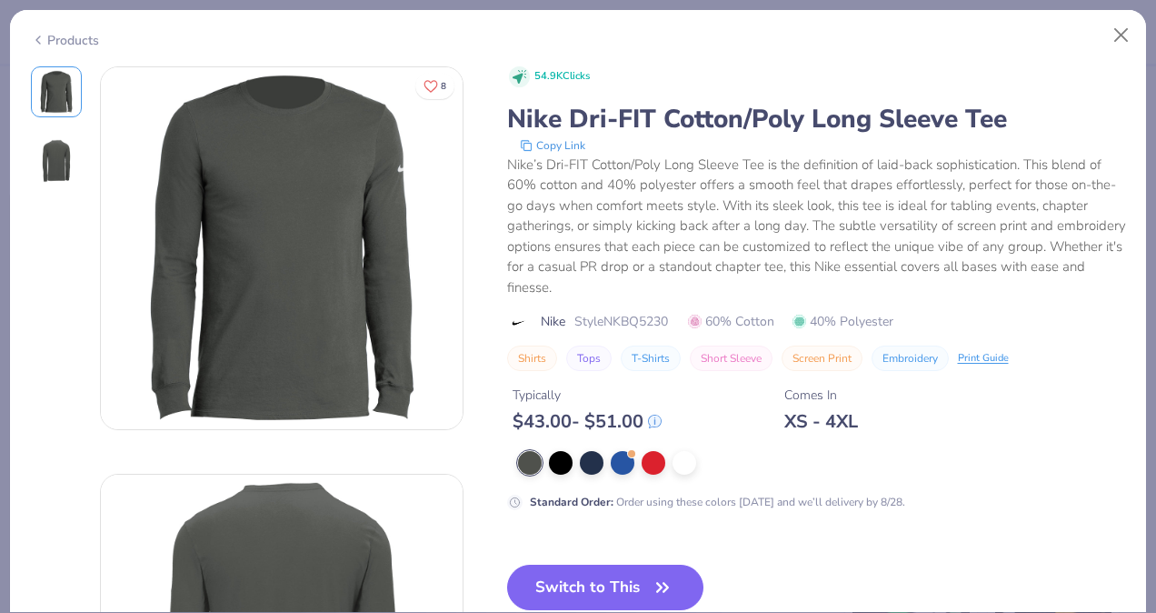
click at [686, 455] on div at bounding box center [685, 463] width 24 height 24
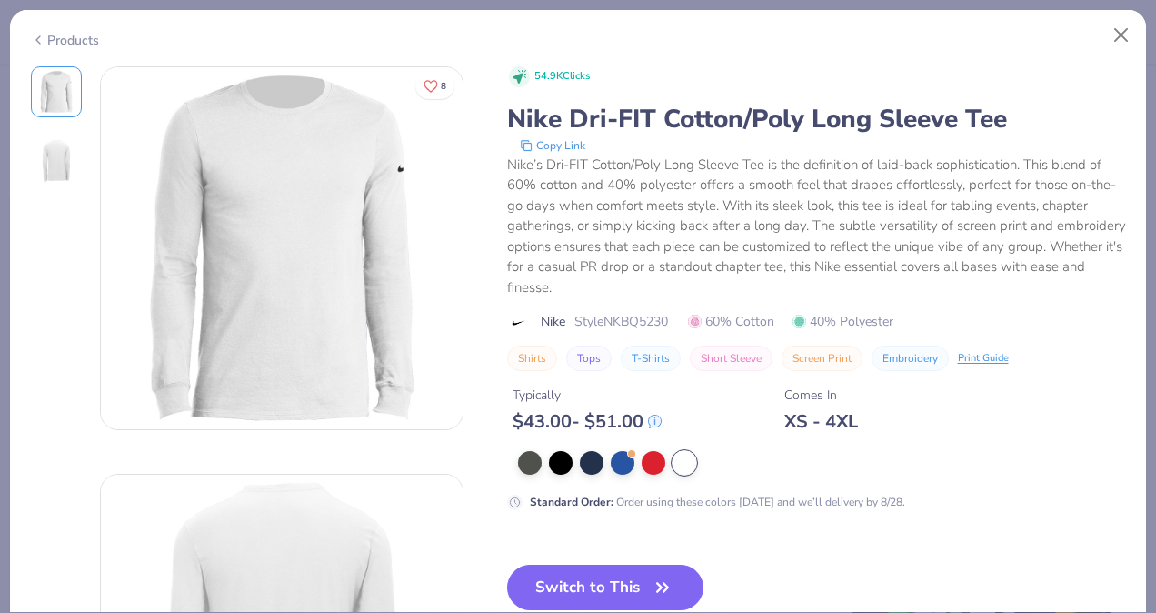
click at [631, 575] on button "Switch to This" at bounding box center [605, 587] width 197 height 45
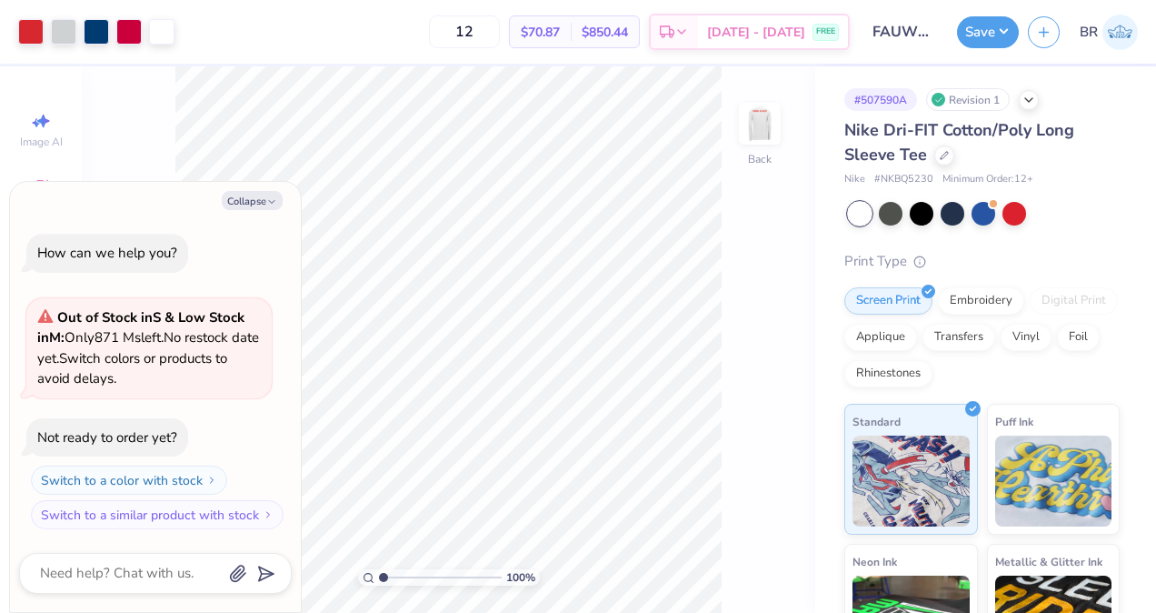
click at [768, 138] on img at bounding box center [760, 123] width 36 height 36
click at [968, 36] on button "Save" at bounding box center [988, 32] width 62 height 32
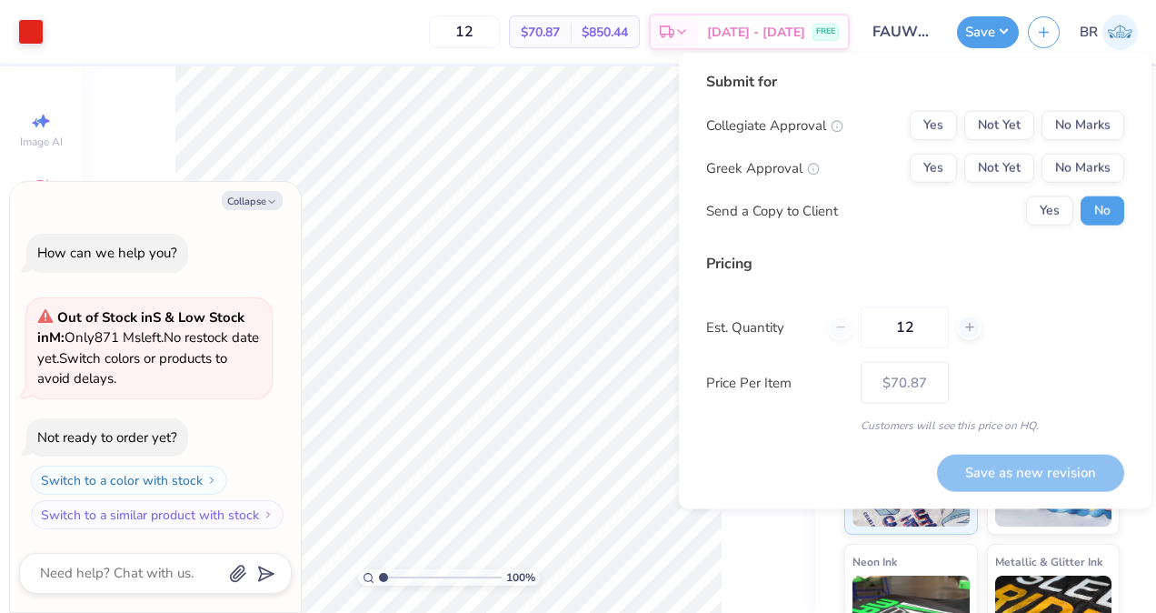
type textarea "x"
click at [1009, 134] on button "Not Yet" at bounding box center [1000, 125] width 70 height 29
click at [1075, 165] on button "No Marks" at bounding box center [1083, 168] width 83 height 29
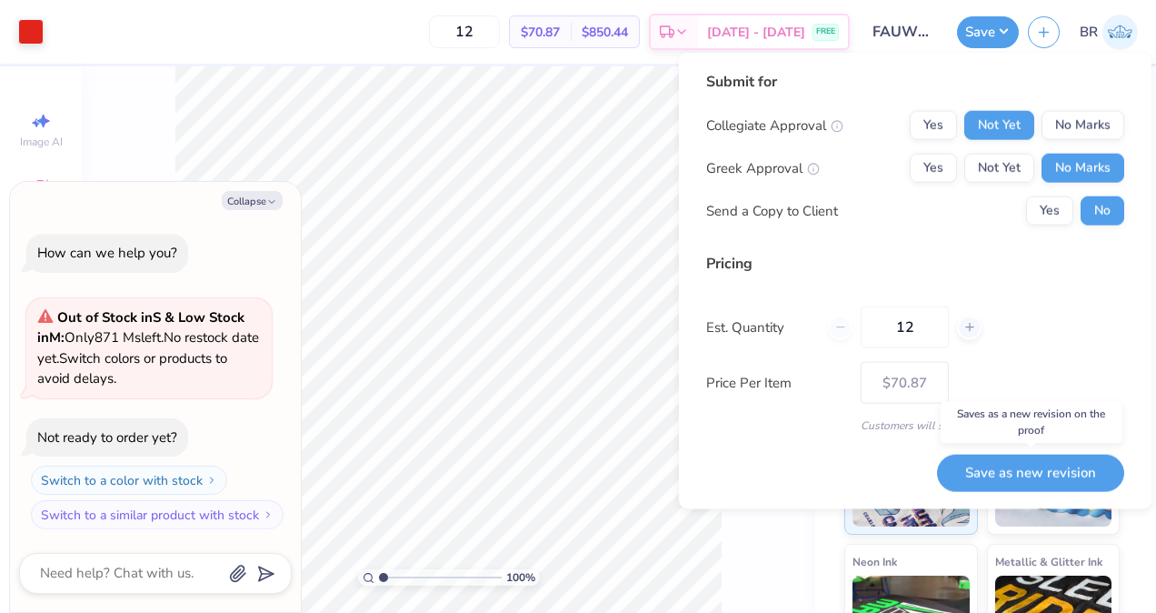
click at [1014, 465] on button "Save as new revision" at bounding box center [1030, 472] width 187 height 37
type input "$70.87"
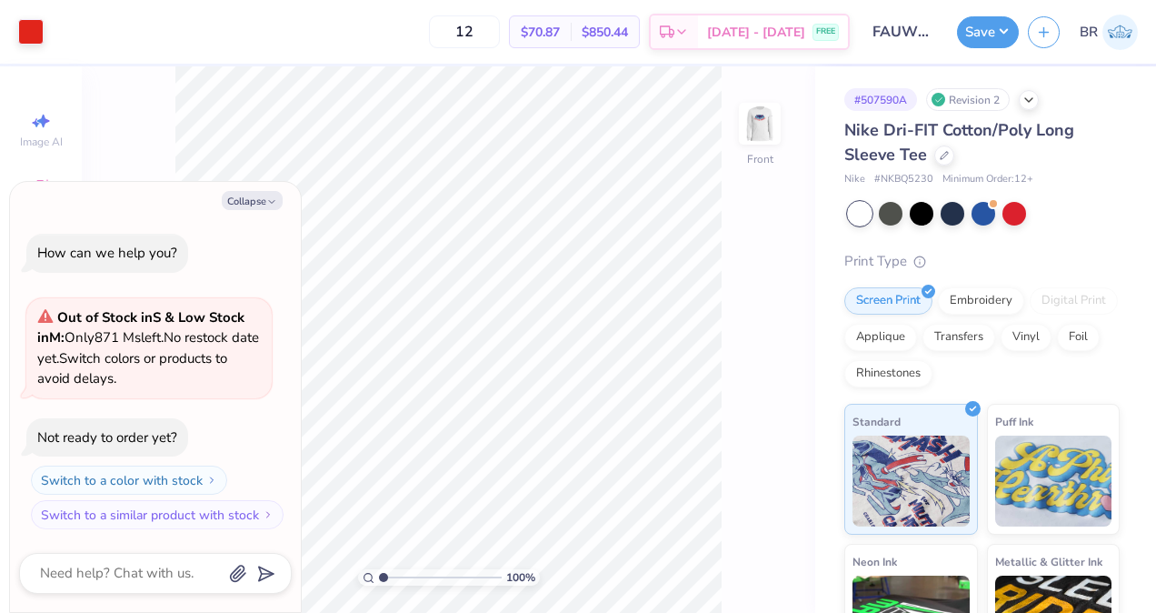
click at [238, 195] on button "Collapse" at bounding box center [252, 200] width 61 height 19
type textarea "x"
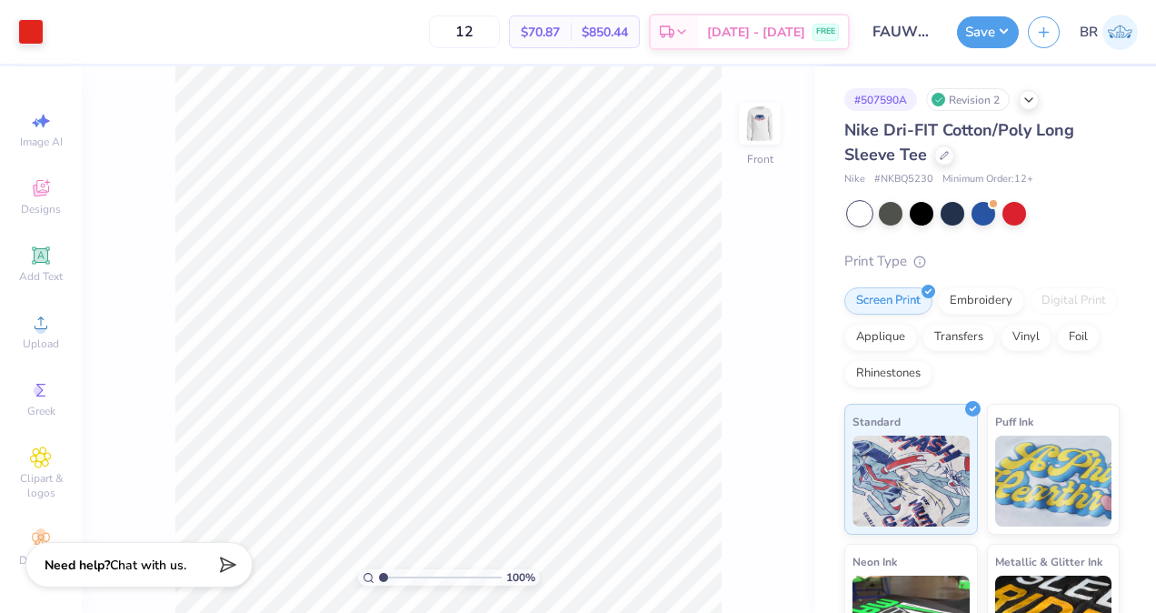
click at [1119, 37] on img at bounding box center [1120, 32] width 35 height 35
